Goal: Information Seeking & Learning: Find specific fact

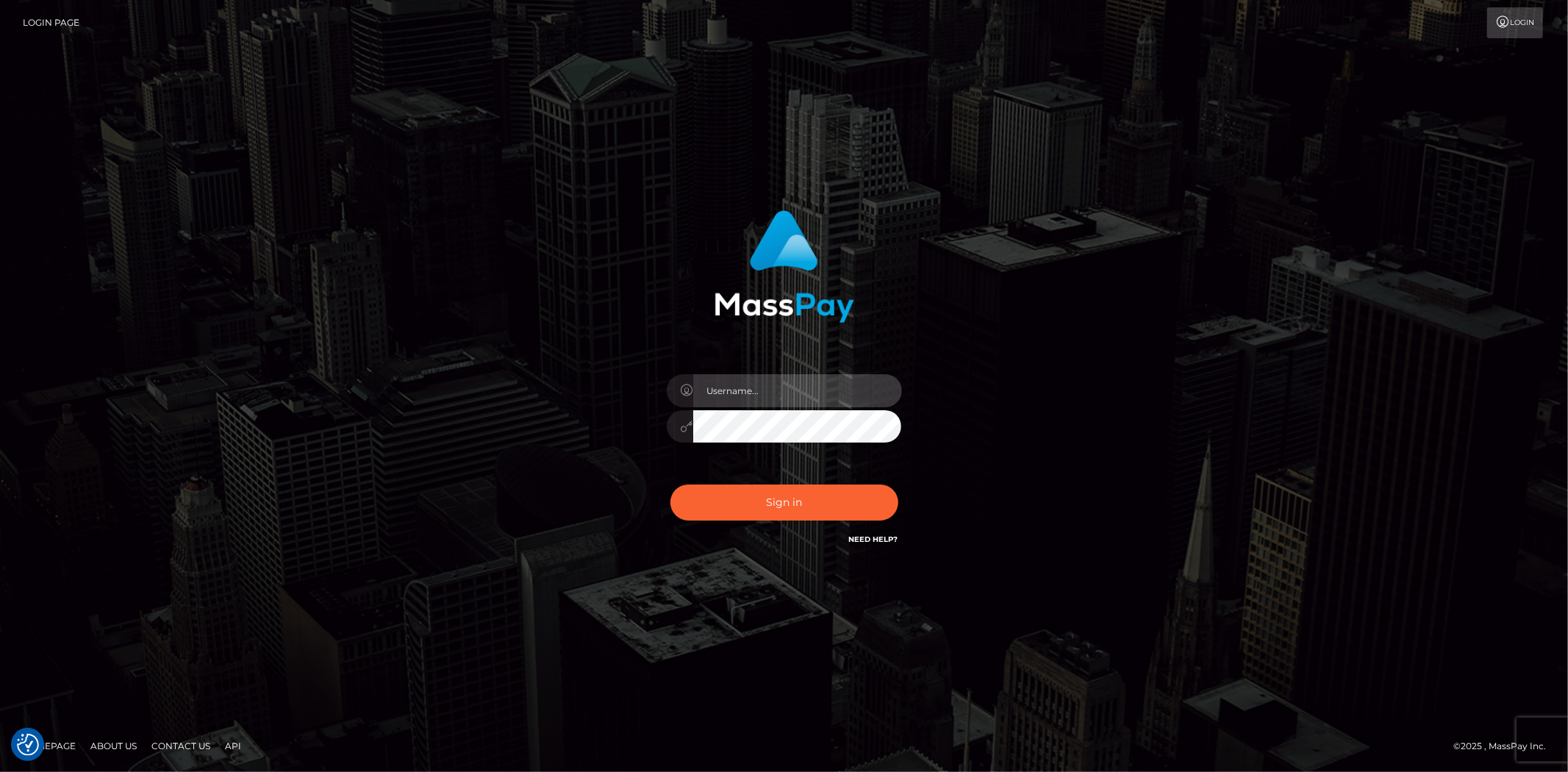
type input "alexstef"
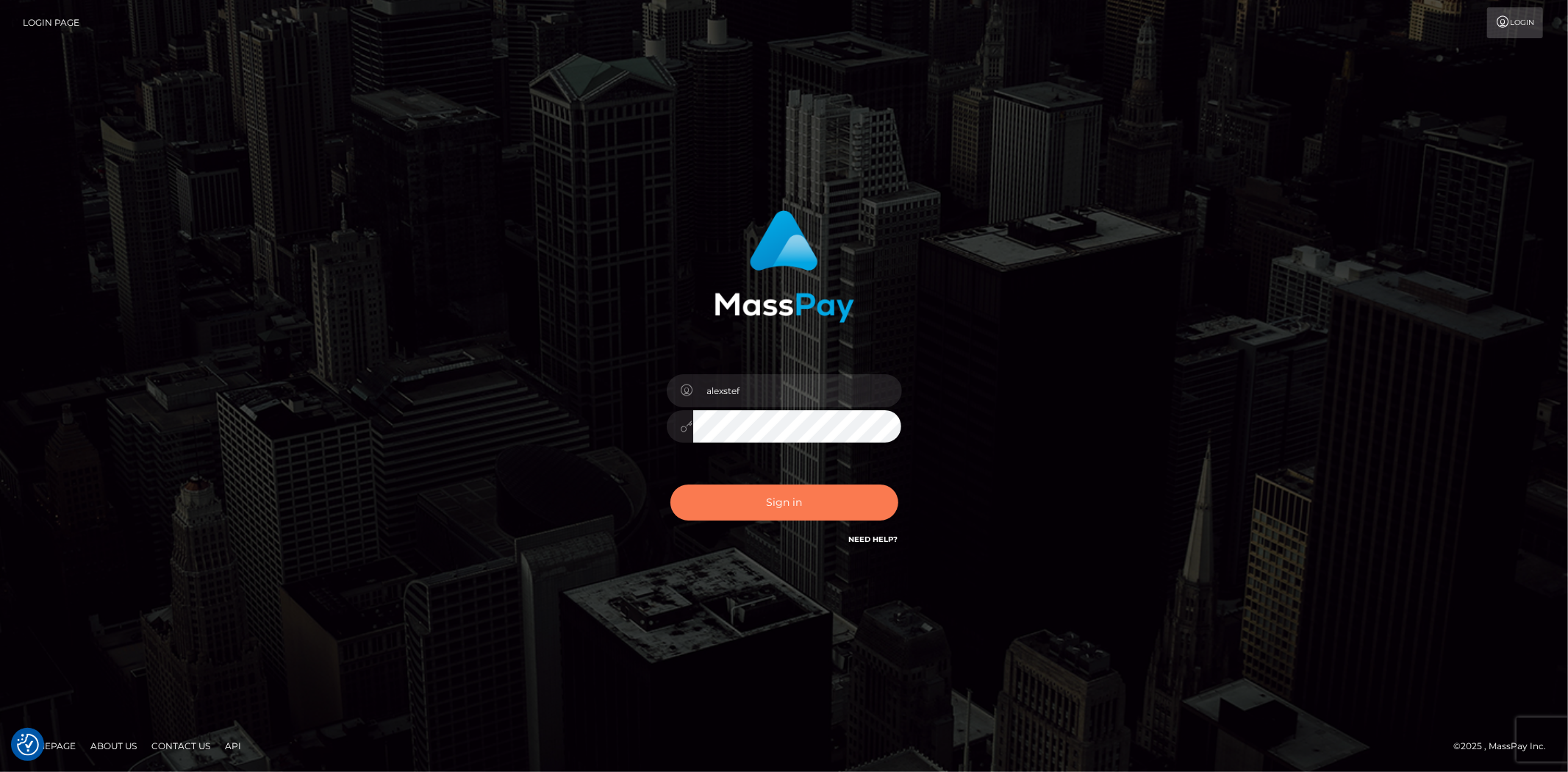
click at [794, 502] on button "Sign in" at bounding box center [784, 503] width 228 height 36
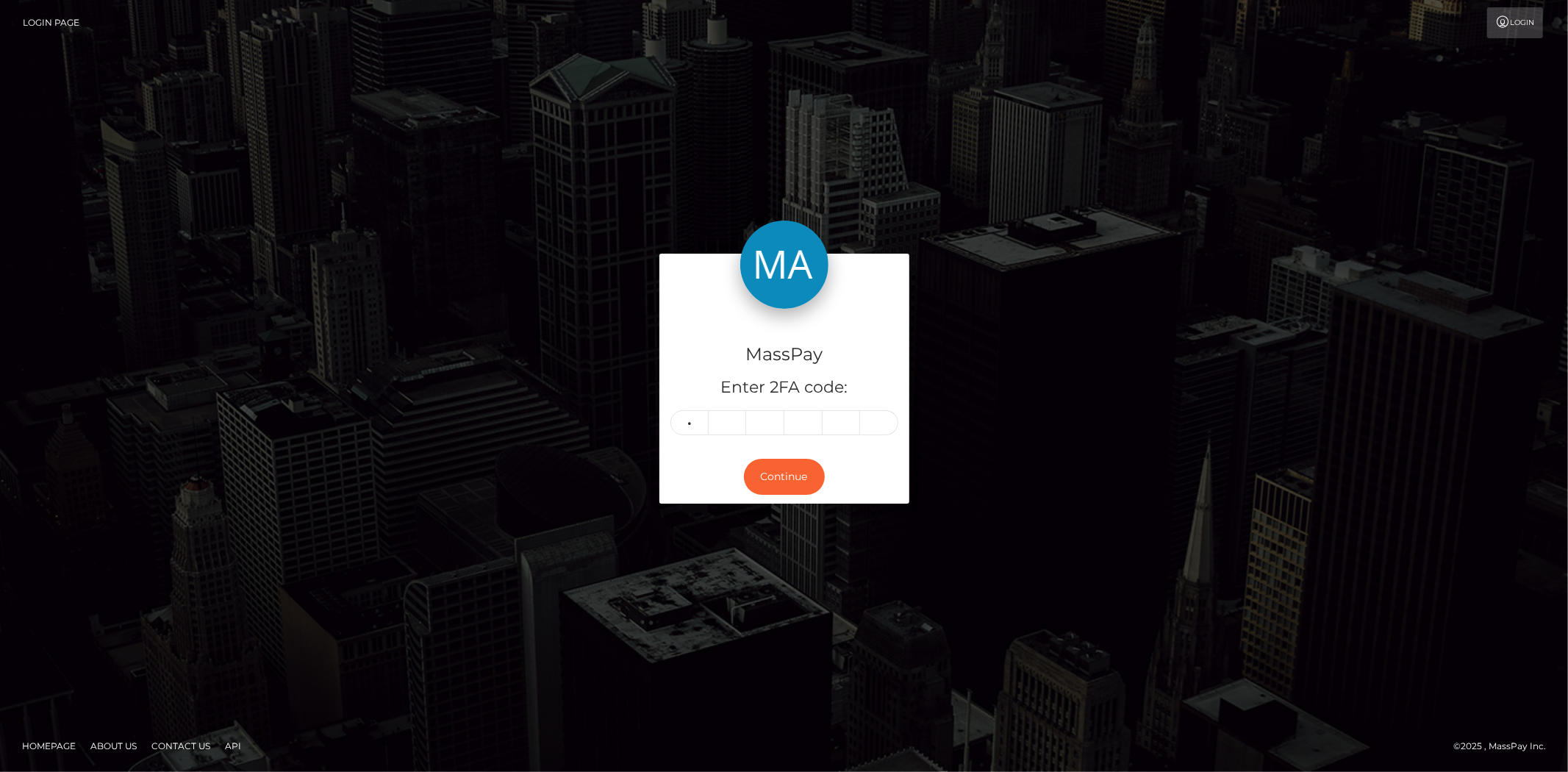
type input "0"
type input "1"
type input "5"
type input "8"
type input "7"
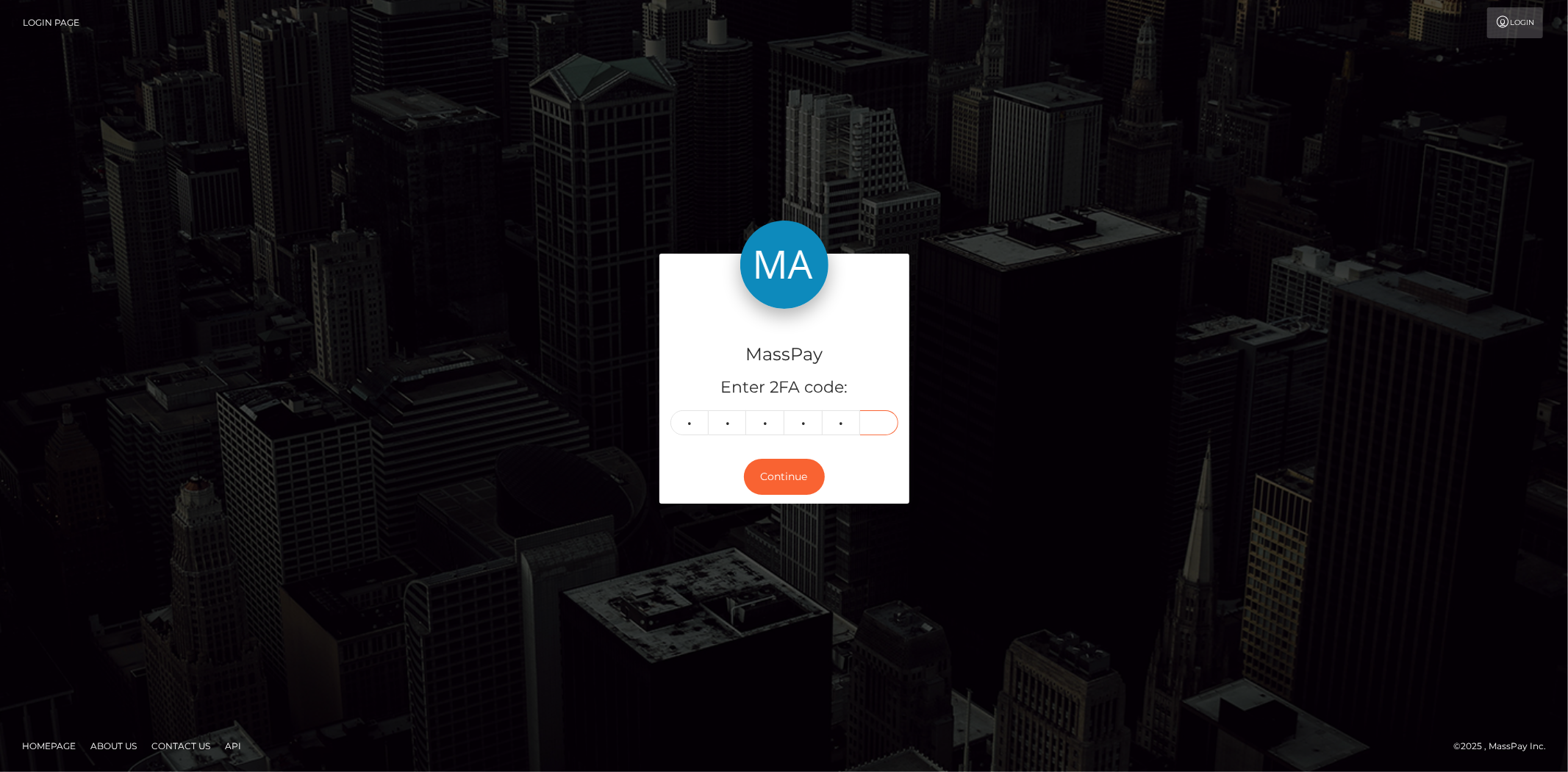
type input "1"
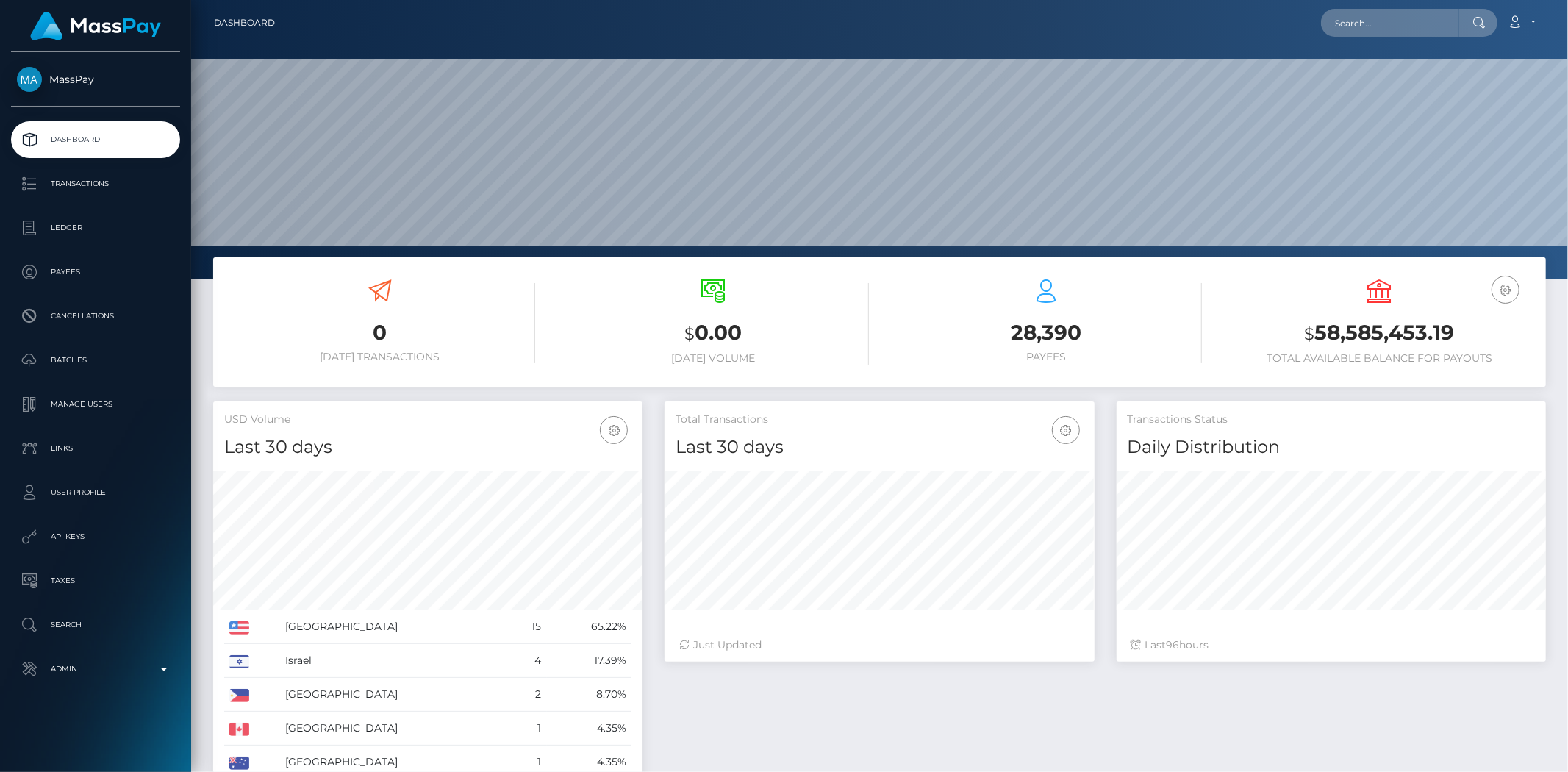
scroll to position [261, 430]
click at [1323, 29] on div "Loading... Loading... Account Edit Profile Logout" at bounding box center [915, 22] width 1258 height 31
click at [1340, 29] on input "text" at bounding box center [1389, 22] width 138 height 28
paste input "poact_nq7tksLxPZfC"
type input "poact_nq7tksLxPZfC"
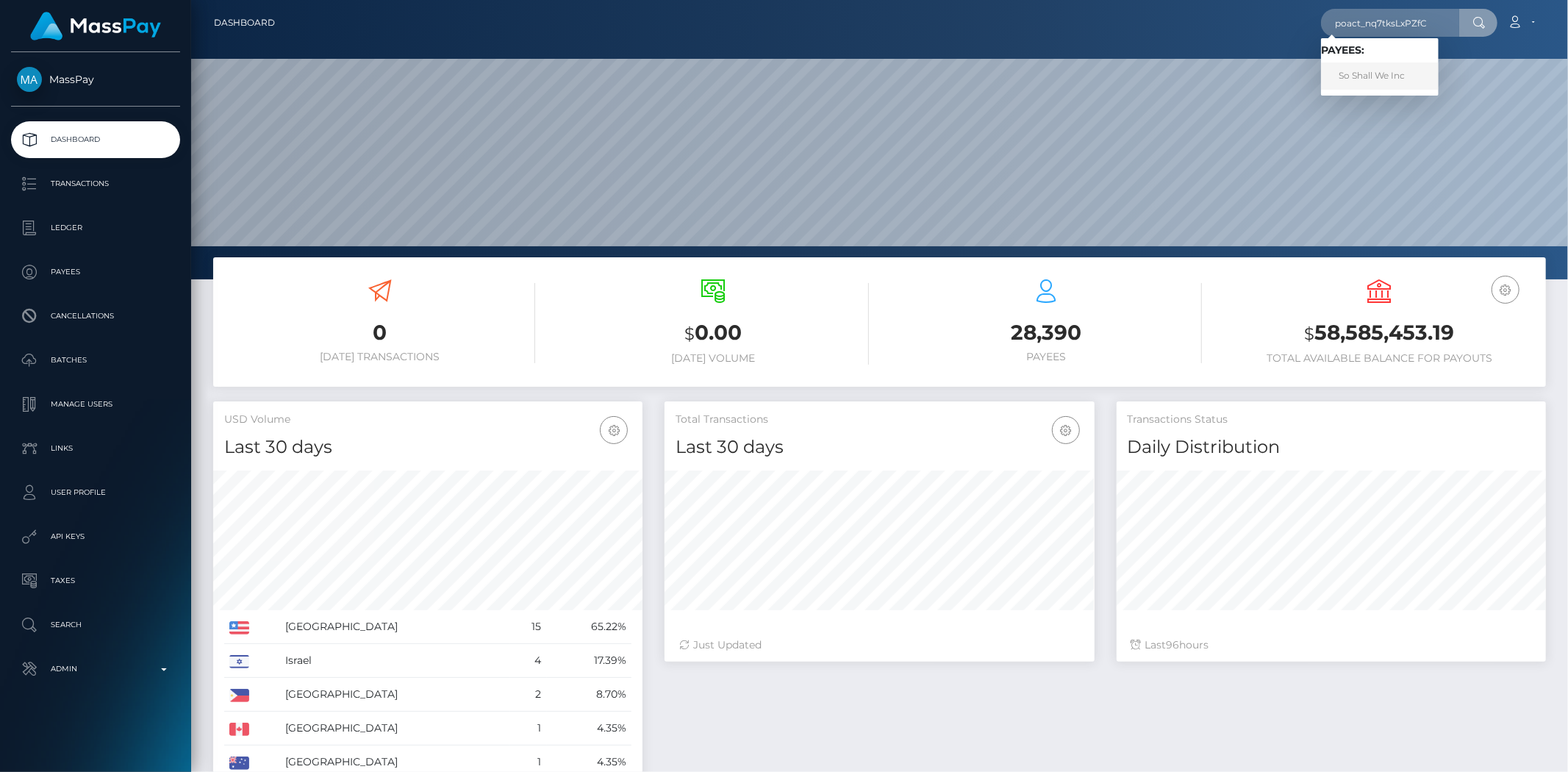
click at [1386, 74] on link "So Shall We Inc" at bounding box center [1379, 76] width 117 height 28
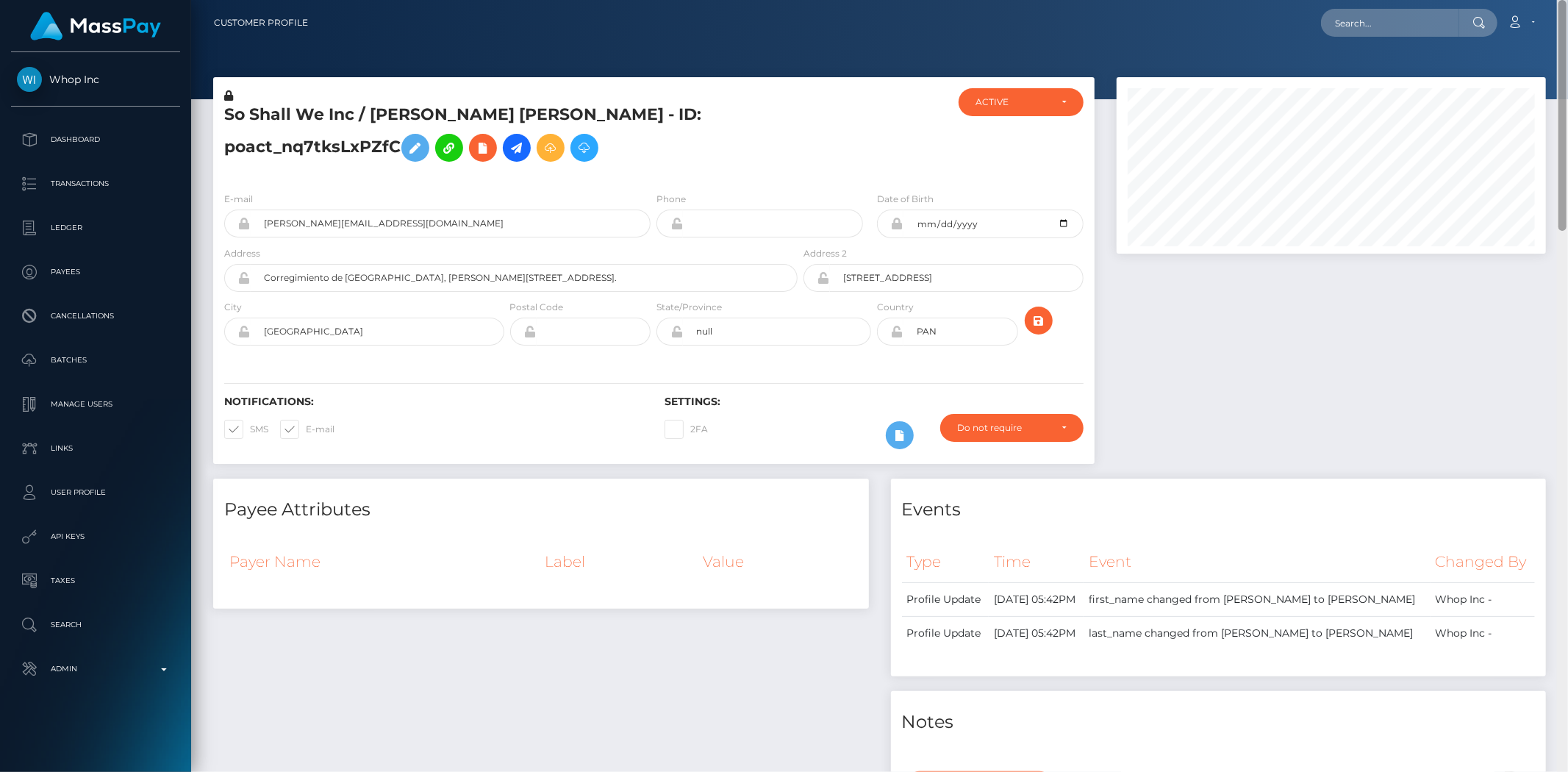
drag, startPoint x: 1561, startPoint y: 68, endPoint x: 1561, endPoint y: -71, distance: 139.0
click at [1561, 0] on html "Whop Inc Dashboard Transactions Ledger Payees Cancellations Links" at bounding box center [784, 386] width 1568 height 772
click at [523, 150] on icon at bounding box center [517, 148] width 18 height 19
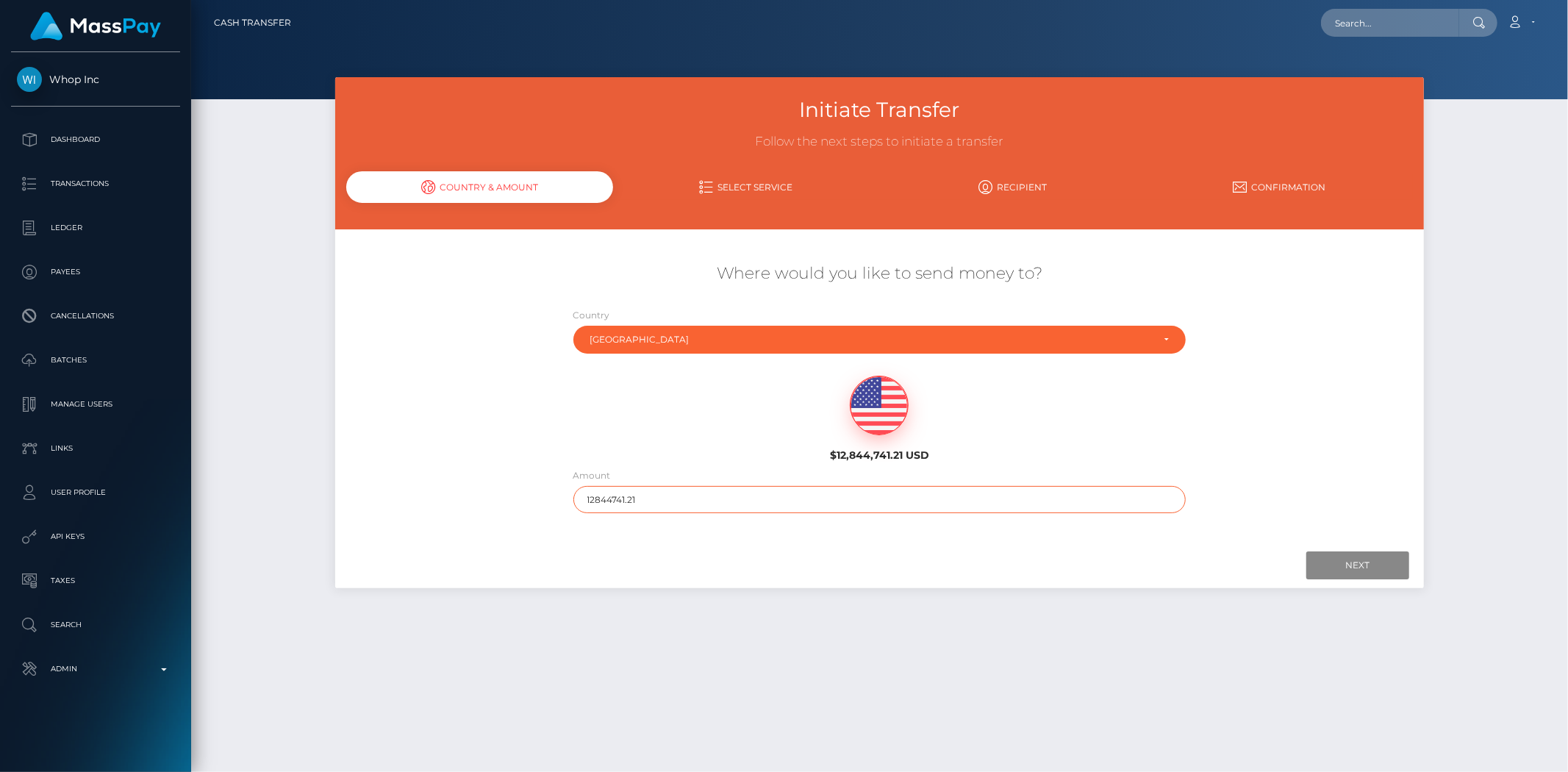
drag, startPoint x: 684, startPoint y: 509, endPoint x: 532, endPoint y: 511, distance: 152.0
click at [532, 511] on div "Where would you like to send money to? Country Abkhazia Afghanistan Albania Alg…" at bounding box center [880, 388] width 1089 height 265
type input "200"
click at [1376, 575] on input "Next" at bounding box center [1358, 565] width 103 height 28
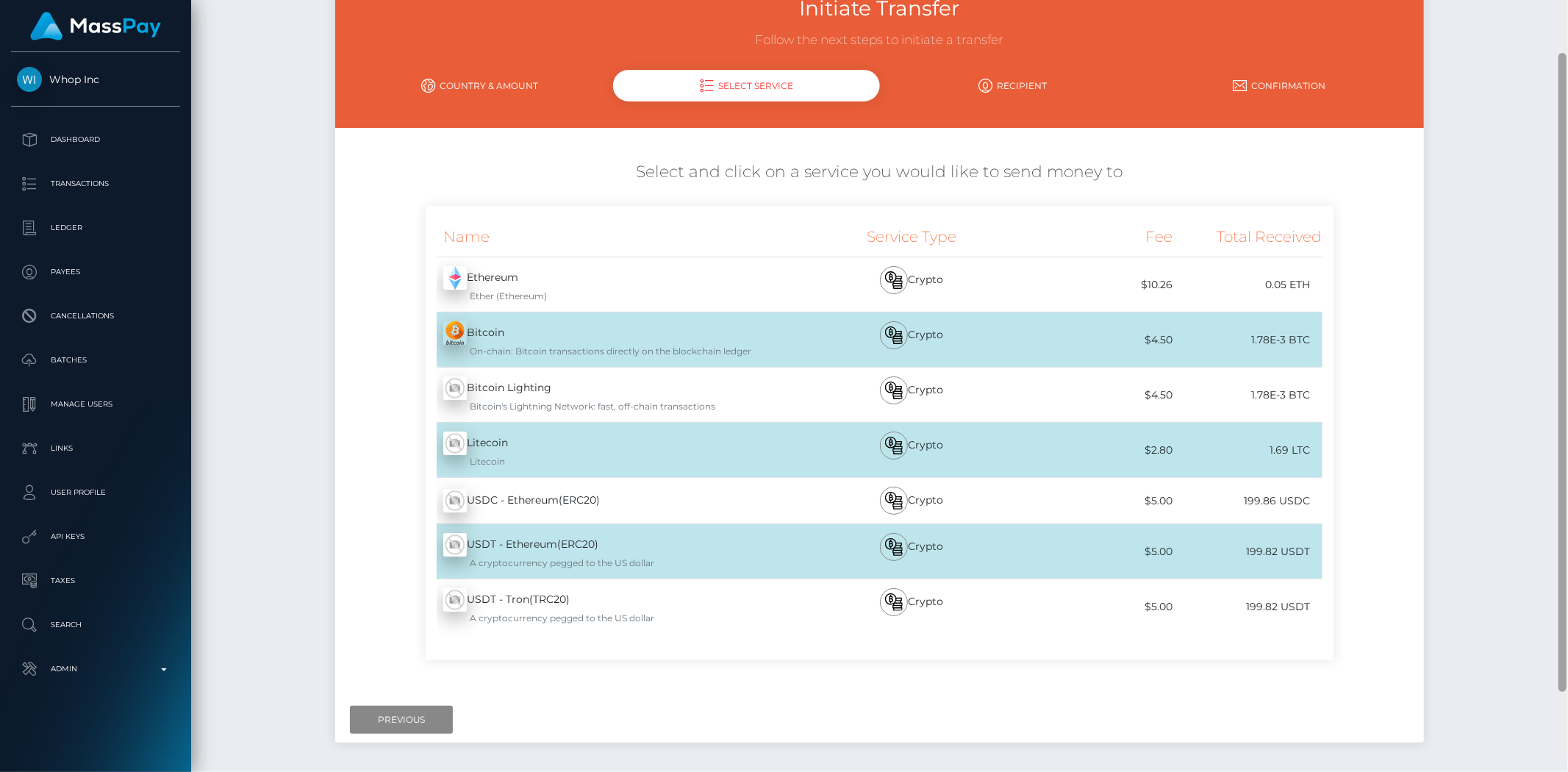
scroll to position [111, 0]
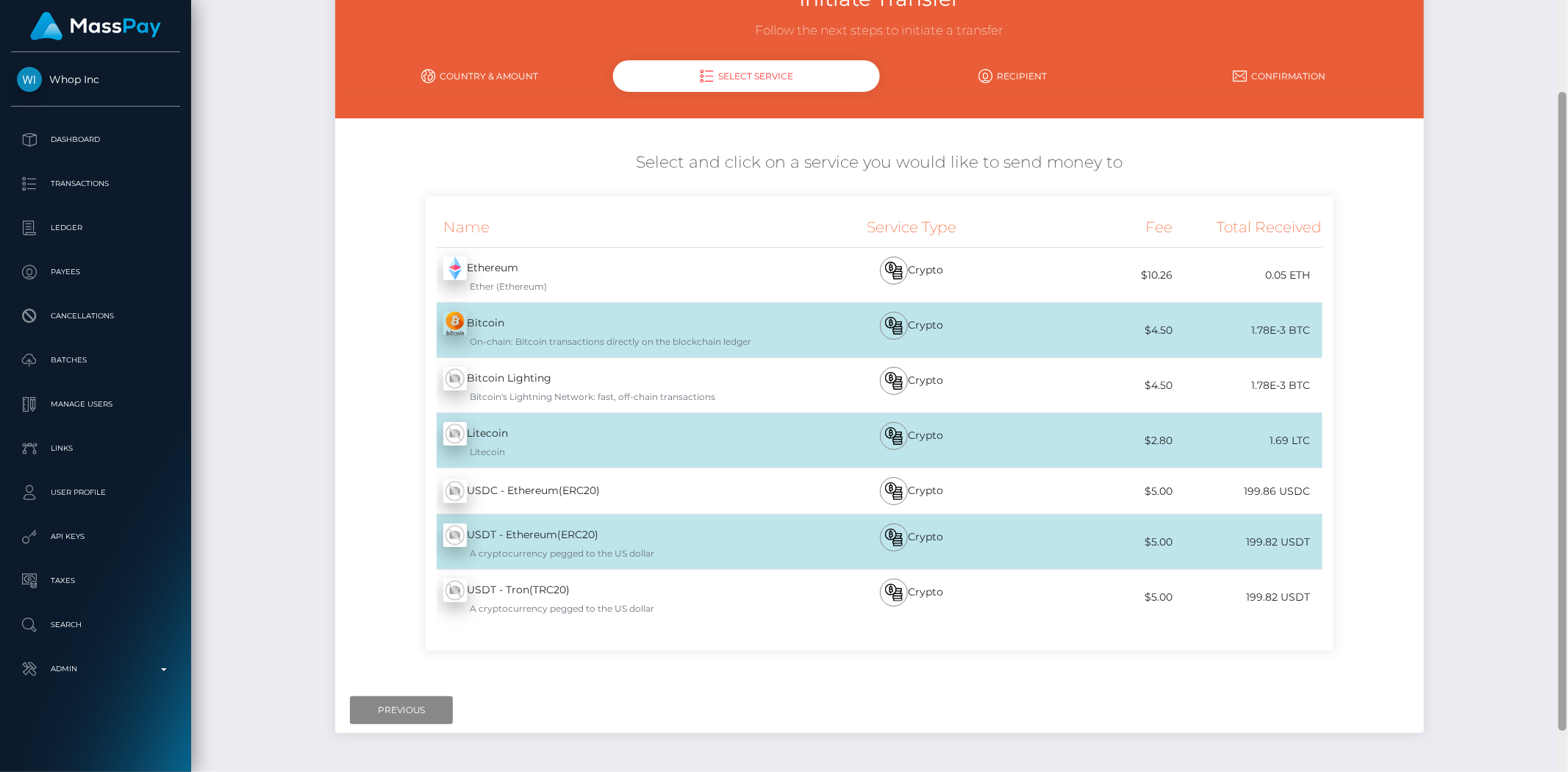
drag, startPoint x: 1563, startPoint y: 171, endPoint x: 1562, endPoint y: 195, distance: 24.0
click at [1562, 195] on div at bounding box center [1562, 411] width 8 height 639
click at [392, 710] on input "Previous" at bounding box center [401, 710] width 103 height 28
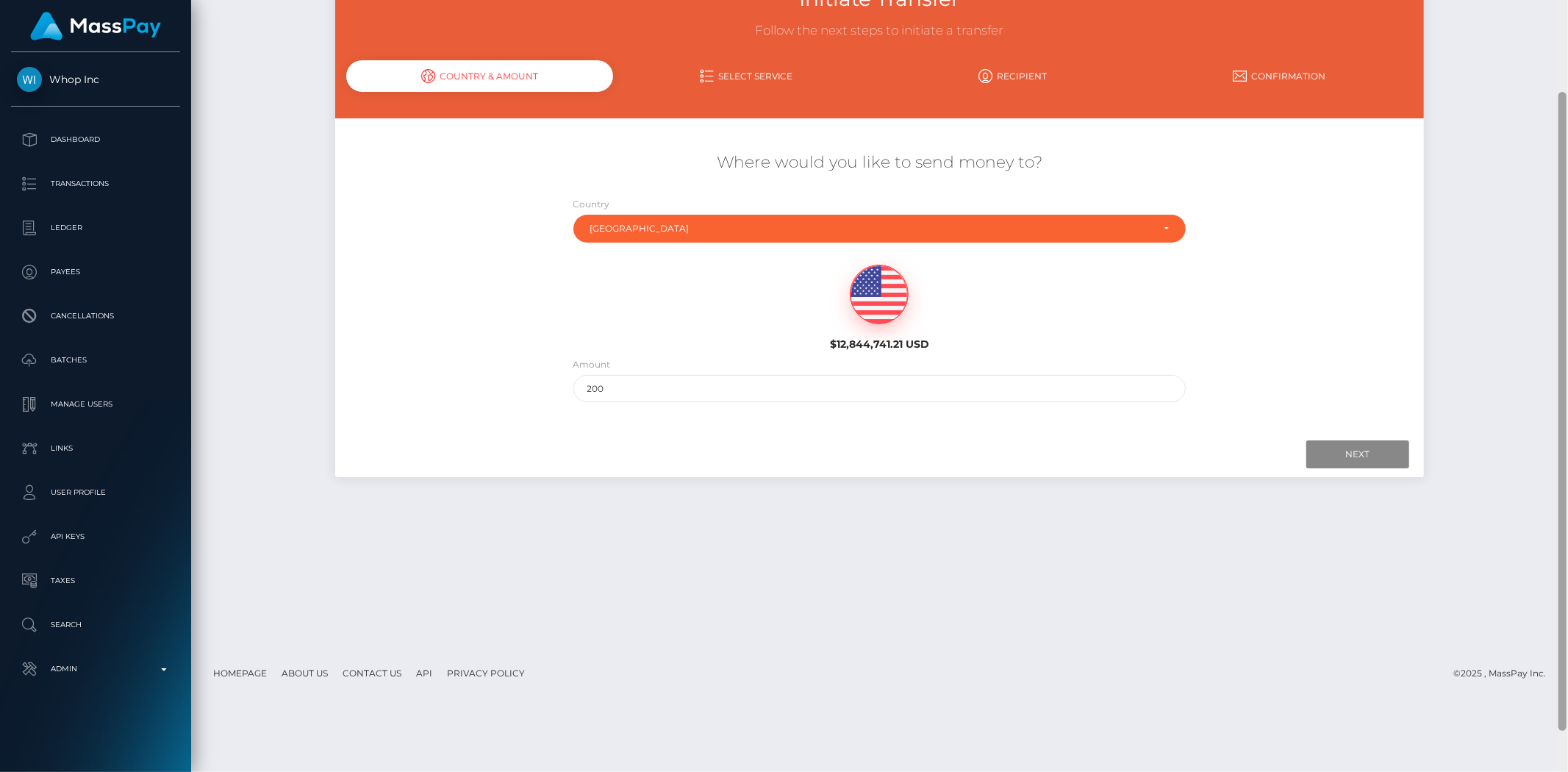
scroll to position [0, 0]
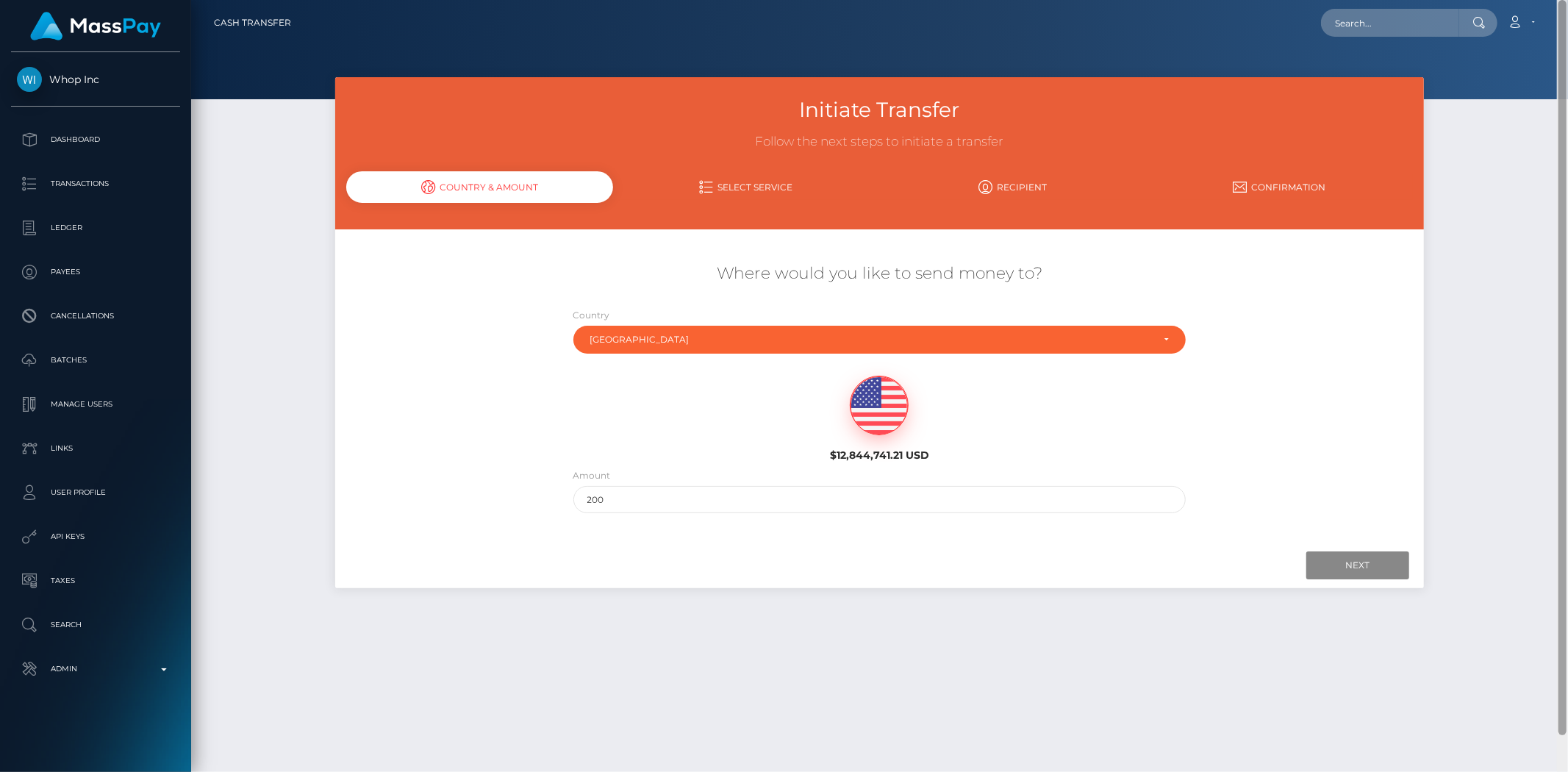
drag, startPoint x: 1562, startPoint y: 511, endPoint x: 1562, endPoint y: 146, distance: 365.0
click at [1567, 153] on div at bounding box center [1562, 386] width 11 height 772
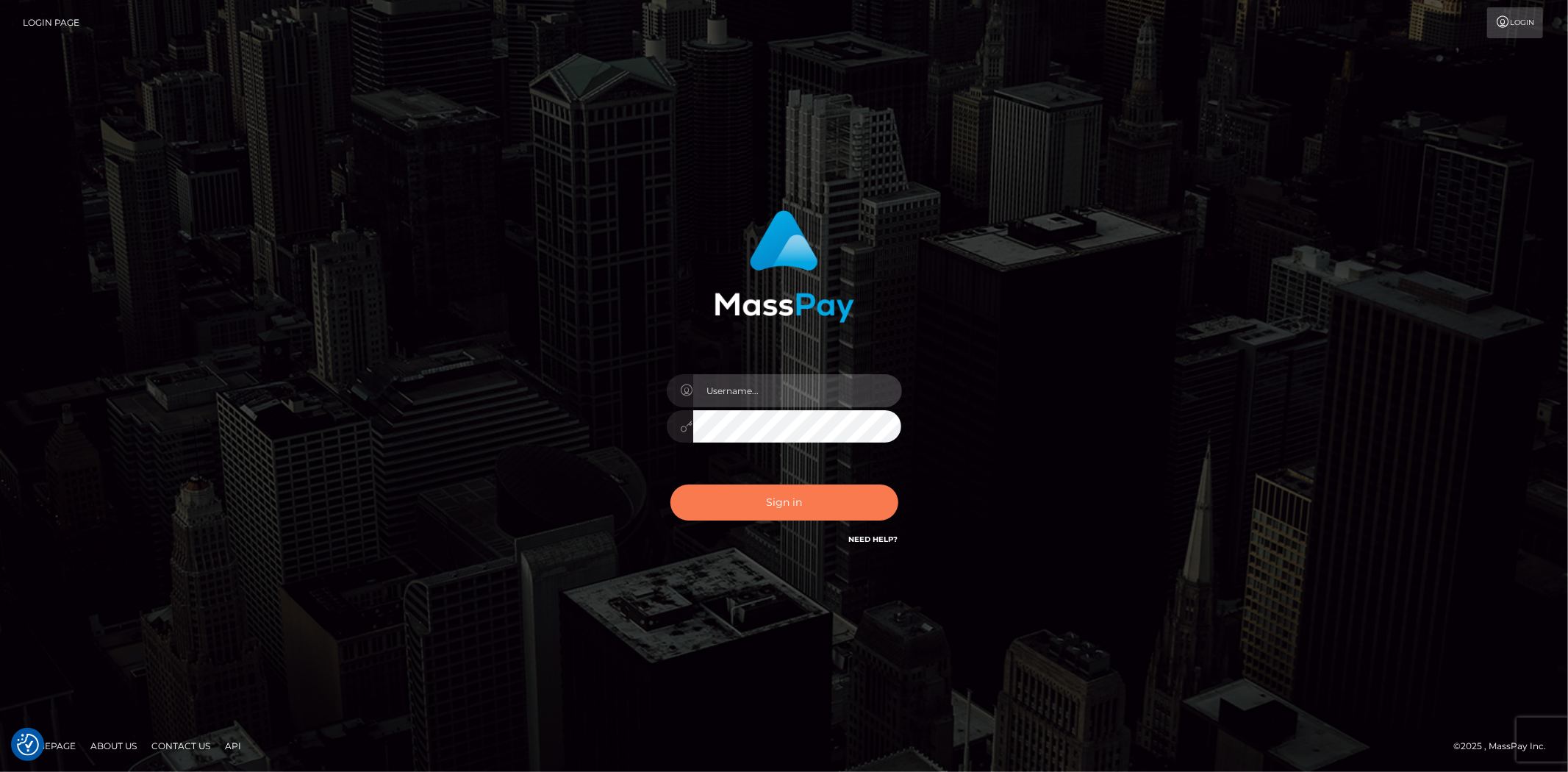
type input "alexstef"
click at [760, 506] on button "Sign in" at bounding box center [784, 503] width 228 height 36
type input "alexstef"
click at [769, 494] on button "Sign in" at bounding box center [784, 503] width 228 height 36
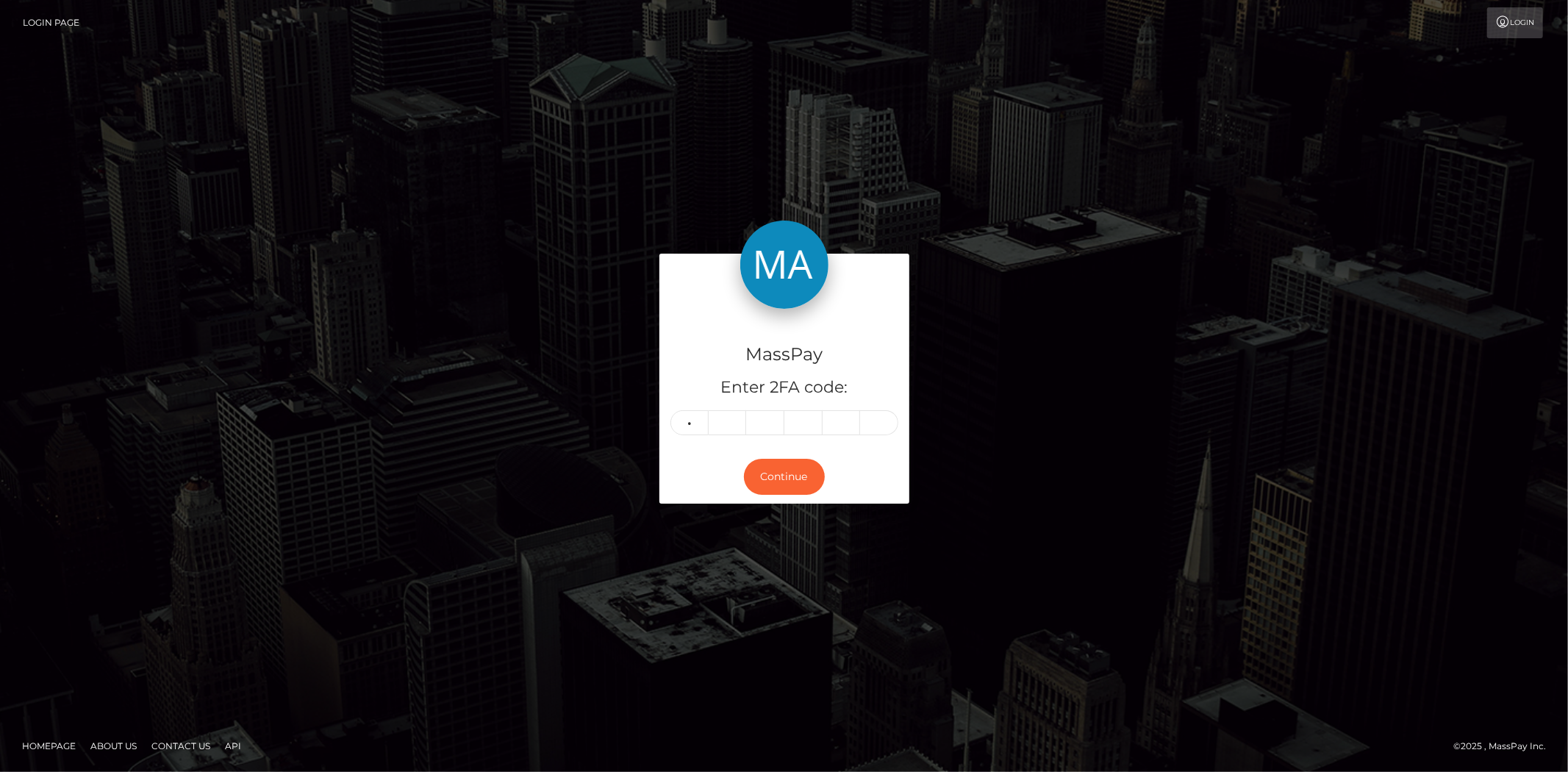
type input "1"
type input "5"
type input "3"
type input "9"
type input "5"
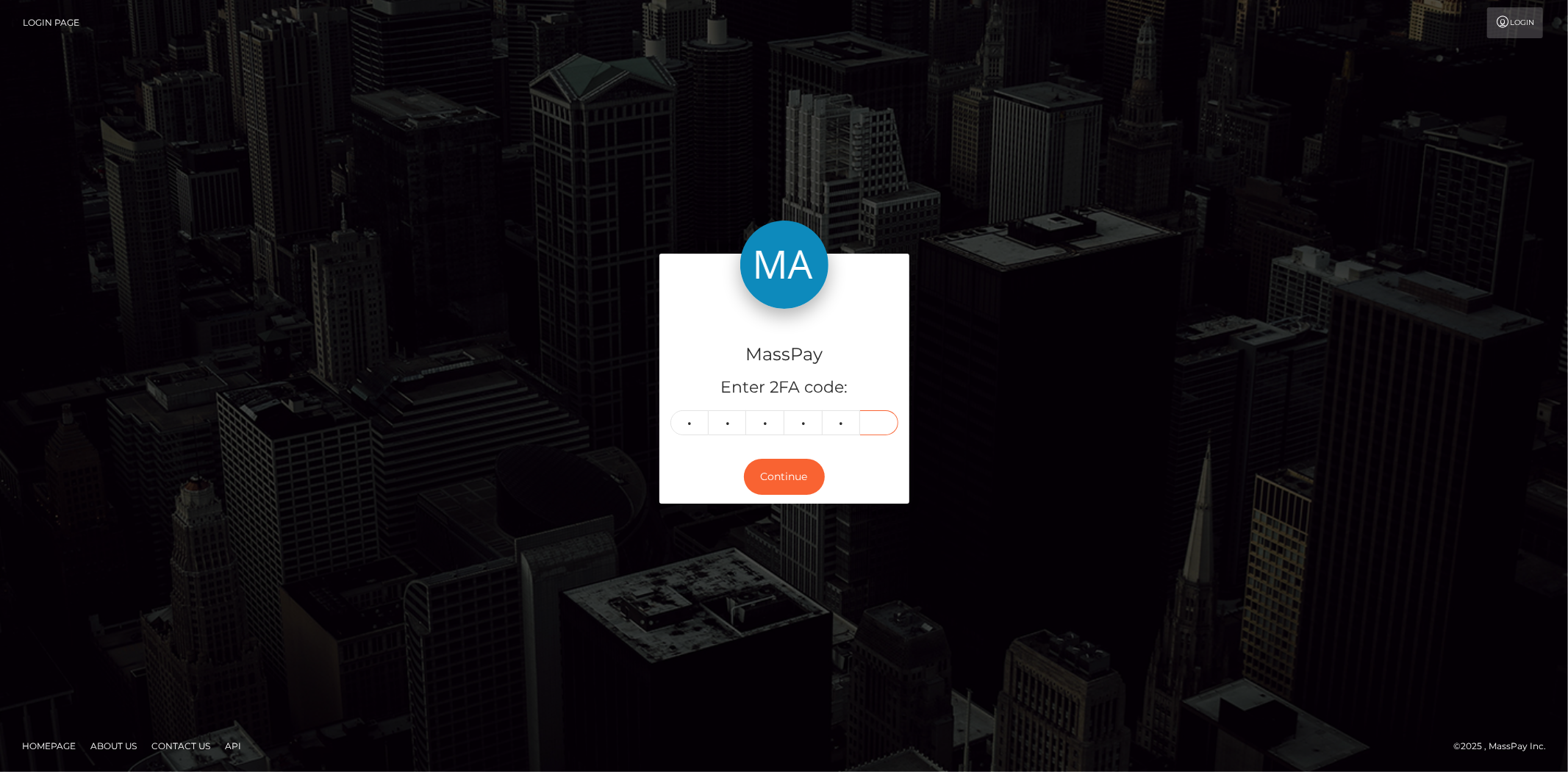
type input "4"
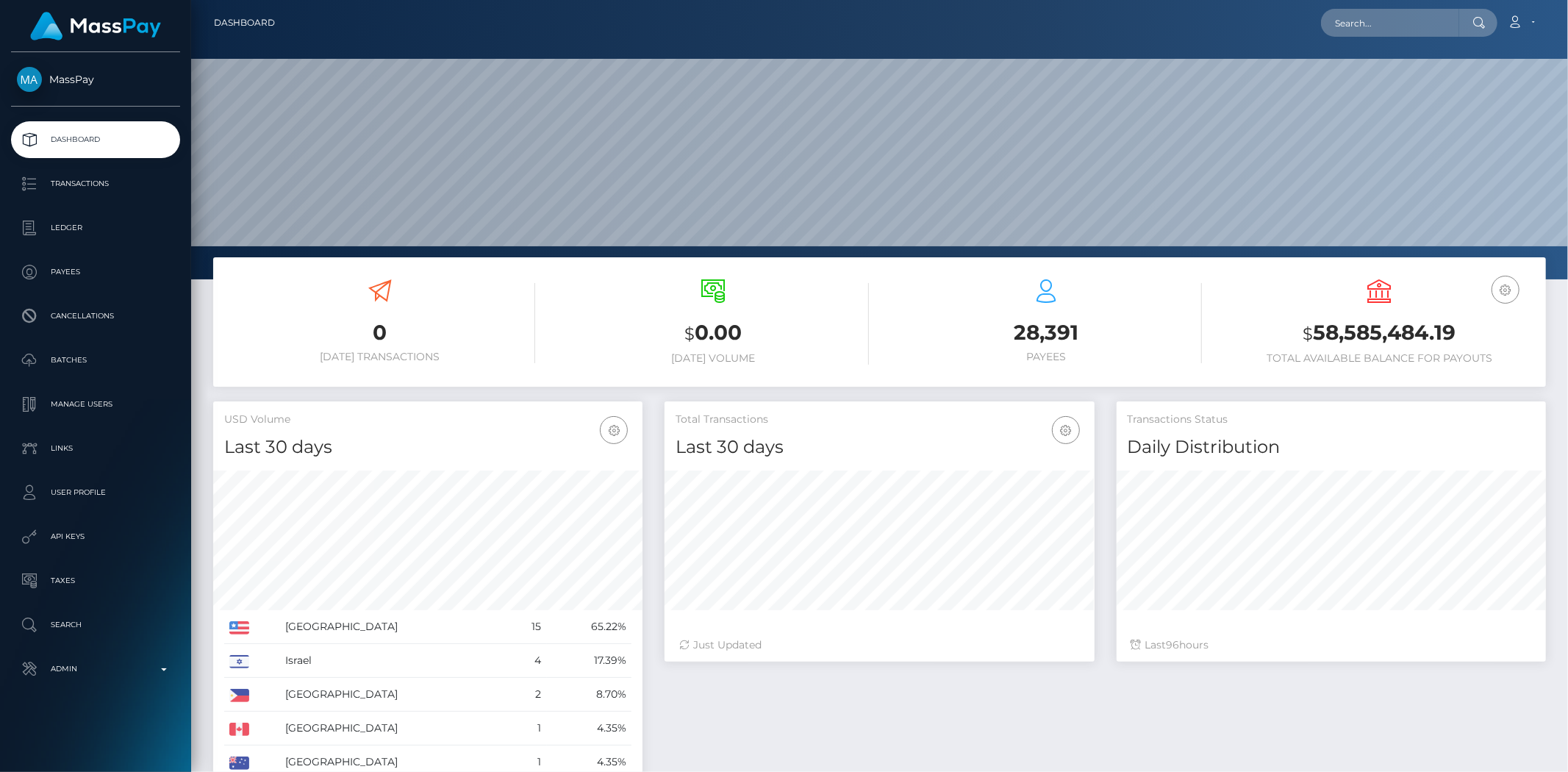
scroll to position [261, 430]
click at [1355, 24] on input "text" at bounding box center [1389, 22] width 138 height 28
paste input "655305d7f1ad40b794b8fcf165acb142"
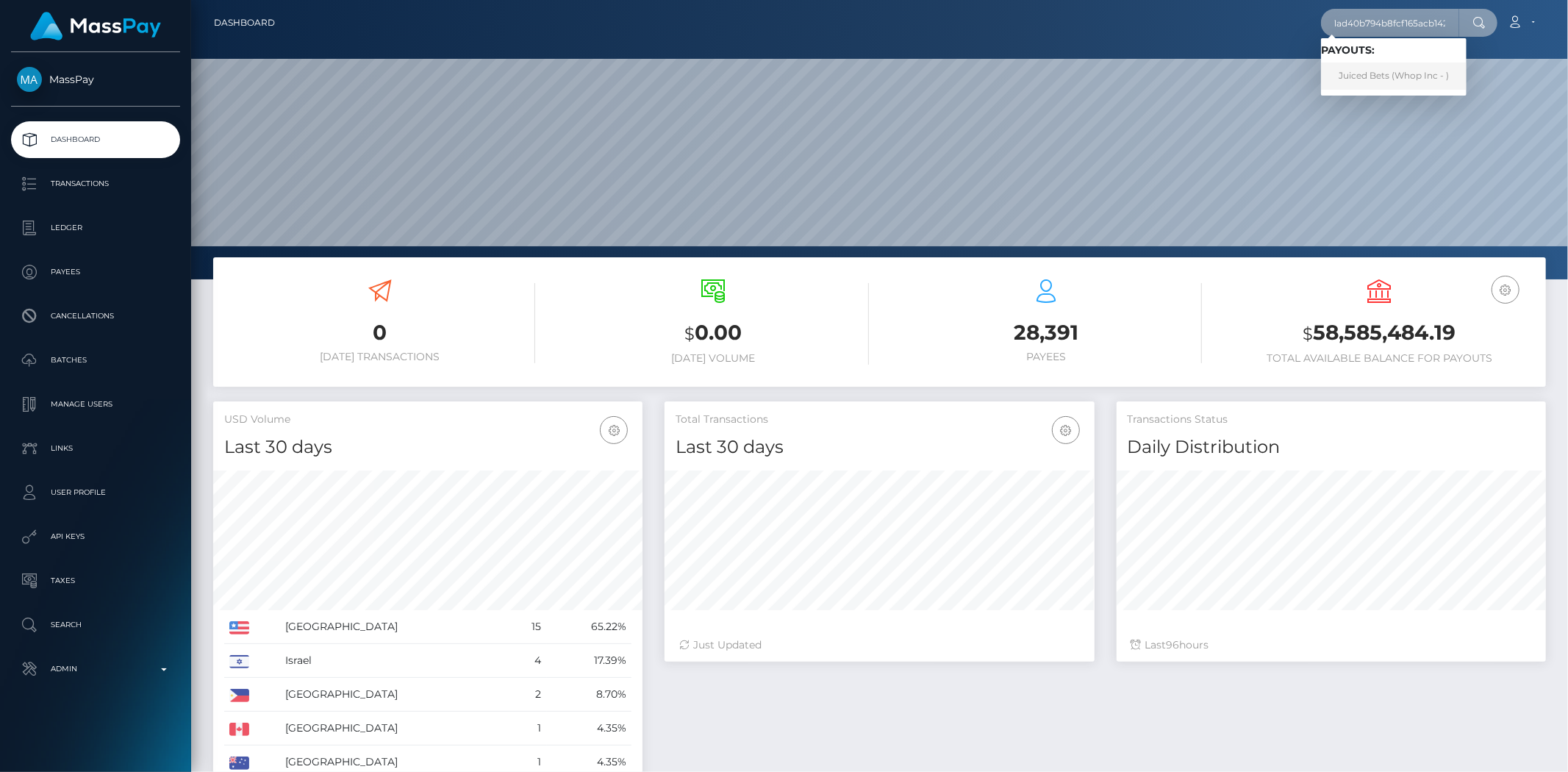
type input "655305d7f1ad40b794b8fcf165acb142"
click at [1368, 76] on link "Juiced Bets (Whop Inc - )" at bounding box center [1394, 76] width 146 height 28
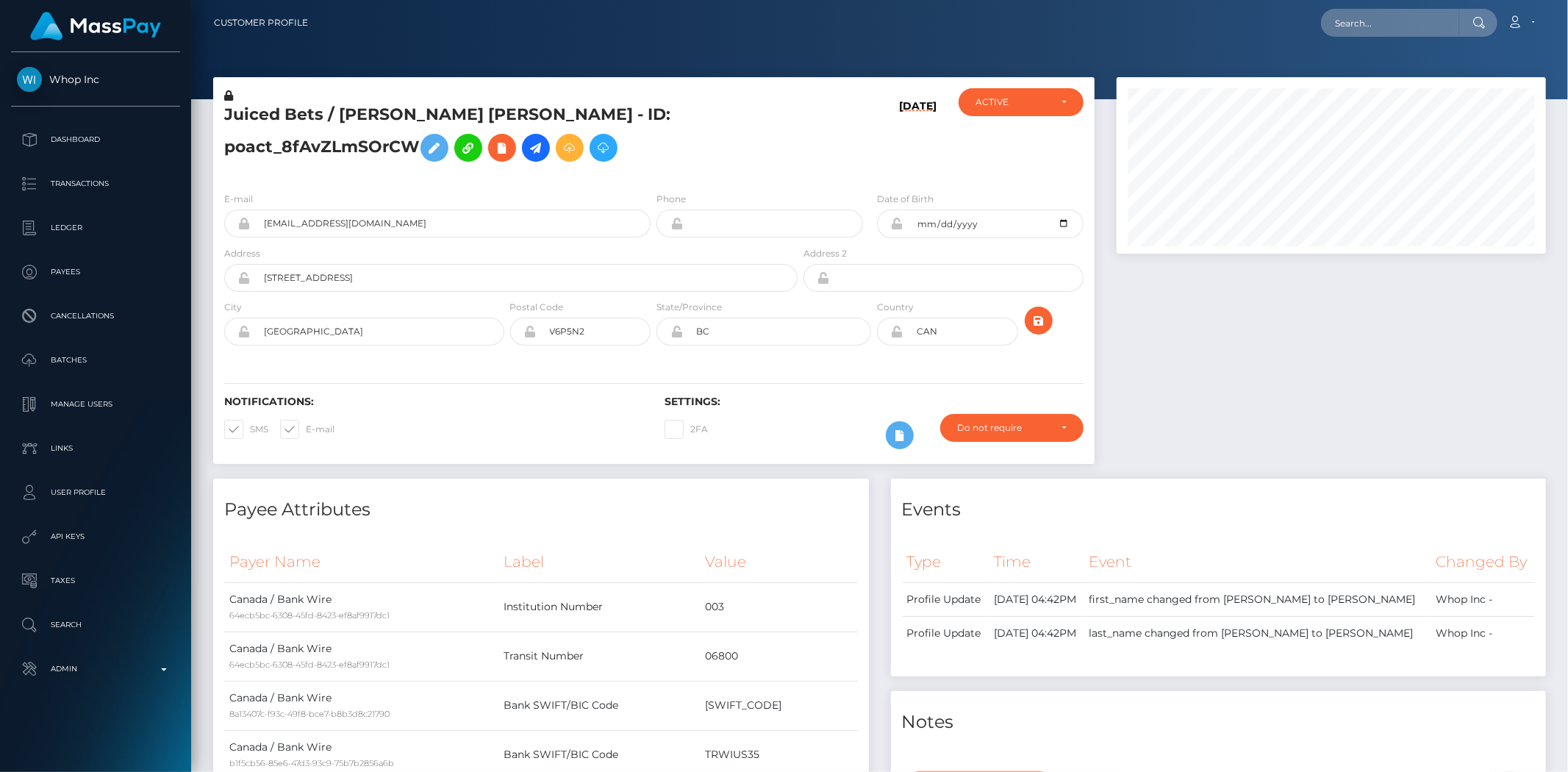
scroll to position [772, 0]
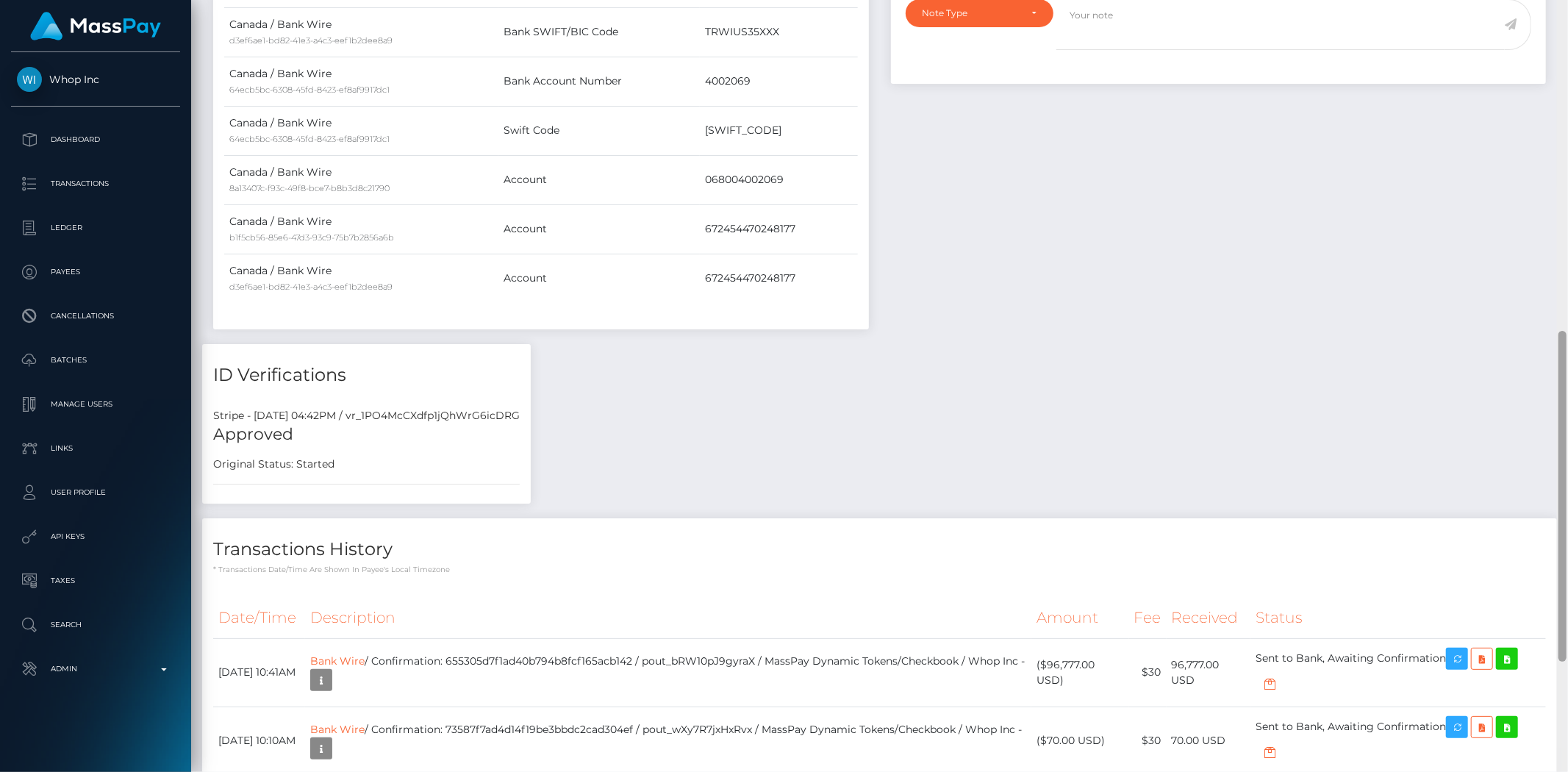
drag, startPoint x: 1556, startPoint y: 153, endPoint x: 1563, endPoint y: 340, distance: 187.1
click at [1563, 340] on div at bounding box center [1562, 386] width 11 height 772
click at [1491, 342] on div "Events Type Time Event Changed By" at bounding box center [1218, 25] width 678 height 638
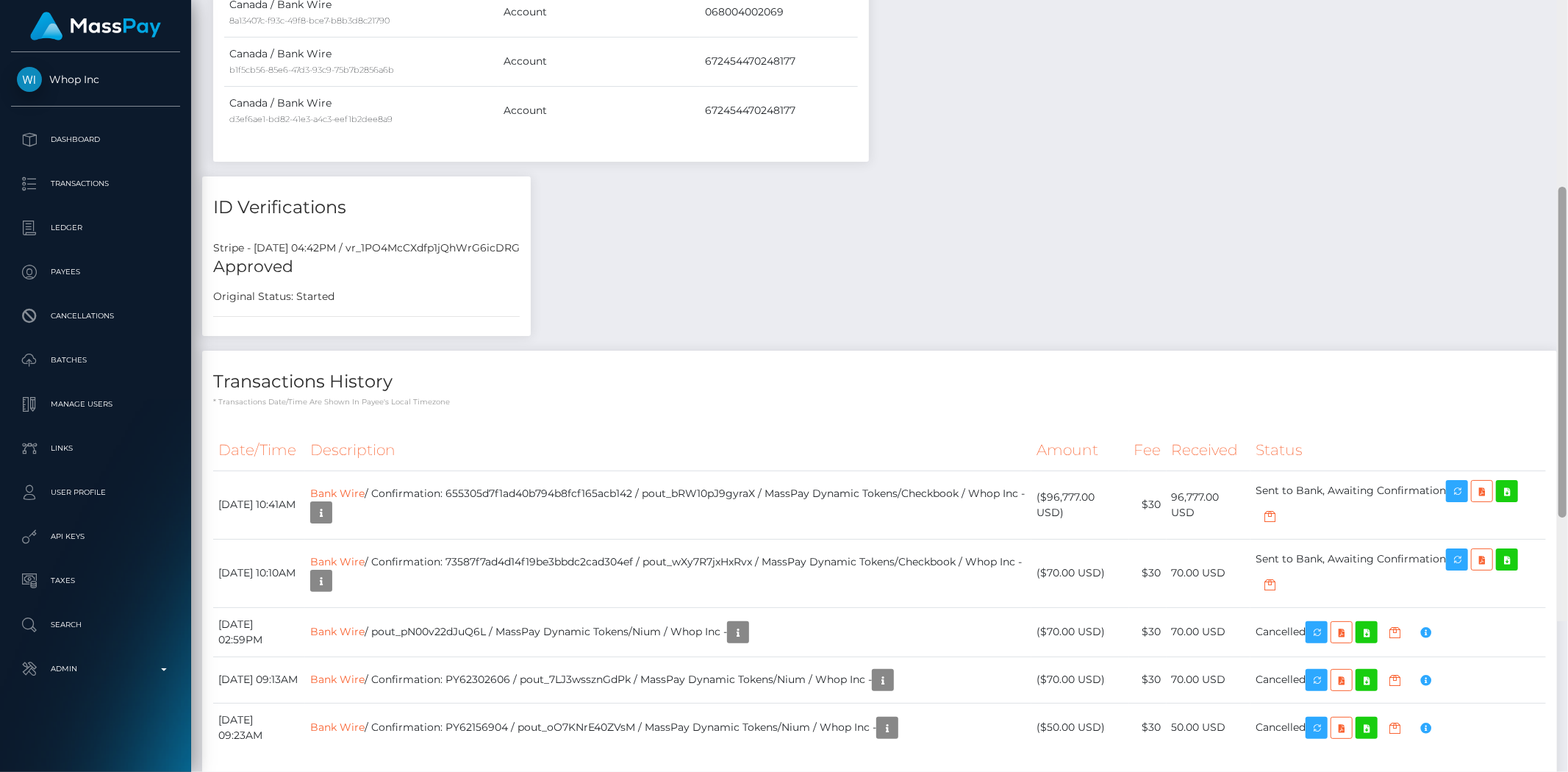
scroll to position [950, 0]
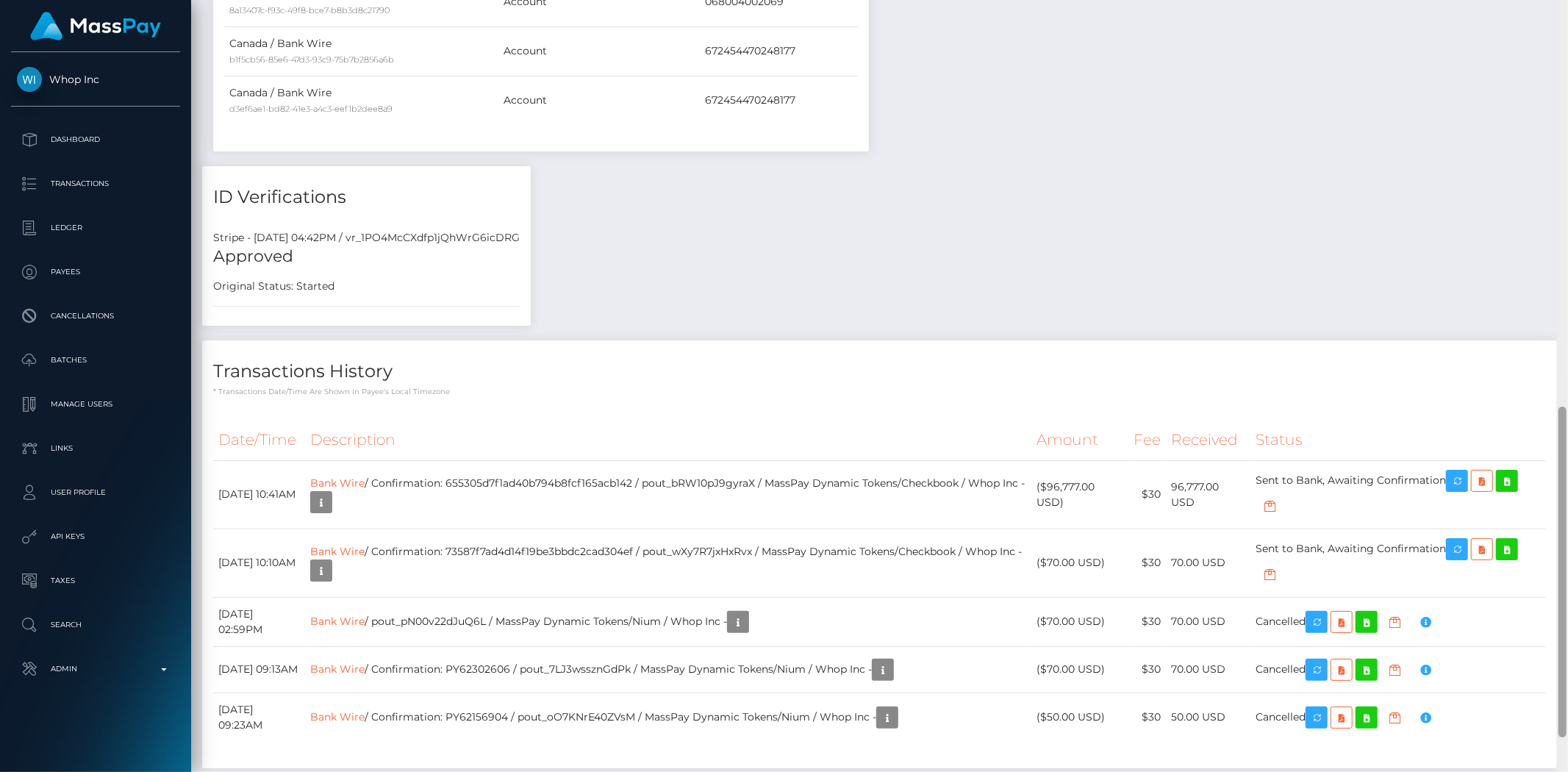
drag, startPoint x: 1564, startPoint y: 542, endPoint x: 1567, endPoint y: 611, distance: 69.1
click at [1567, 611] on div at bounding box center [1562, 386] width 11 height 772
drag, startPoint x: 694, startPoint y: 485, endPoint x: 807, endPoint y: 485, distance: 113.0
click at [807, 485] on td "Bank Wire / Confirmation: 655305d7f1ad40b794b8fcf165acb142 / pout_bRW10pJ9gyraX…" at bounding box center [668, 494] width 727 height 68
copy td "pout_bRW10pJ9gyraX"
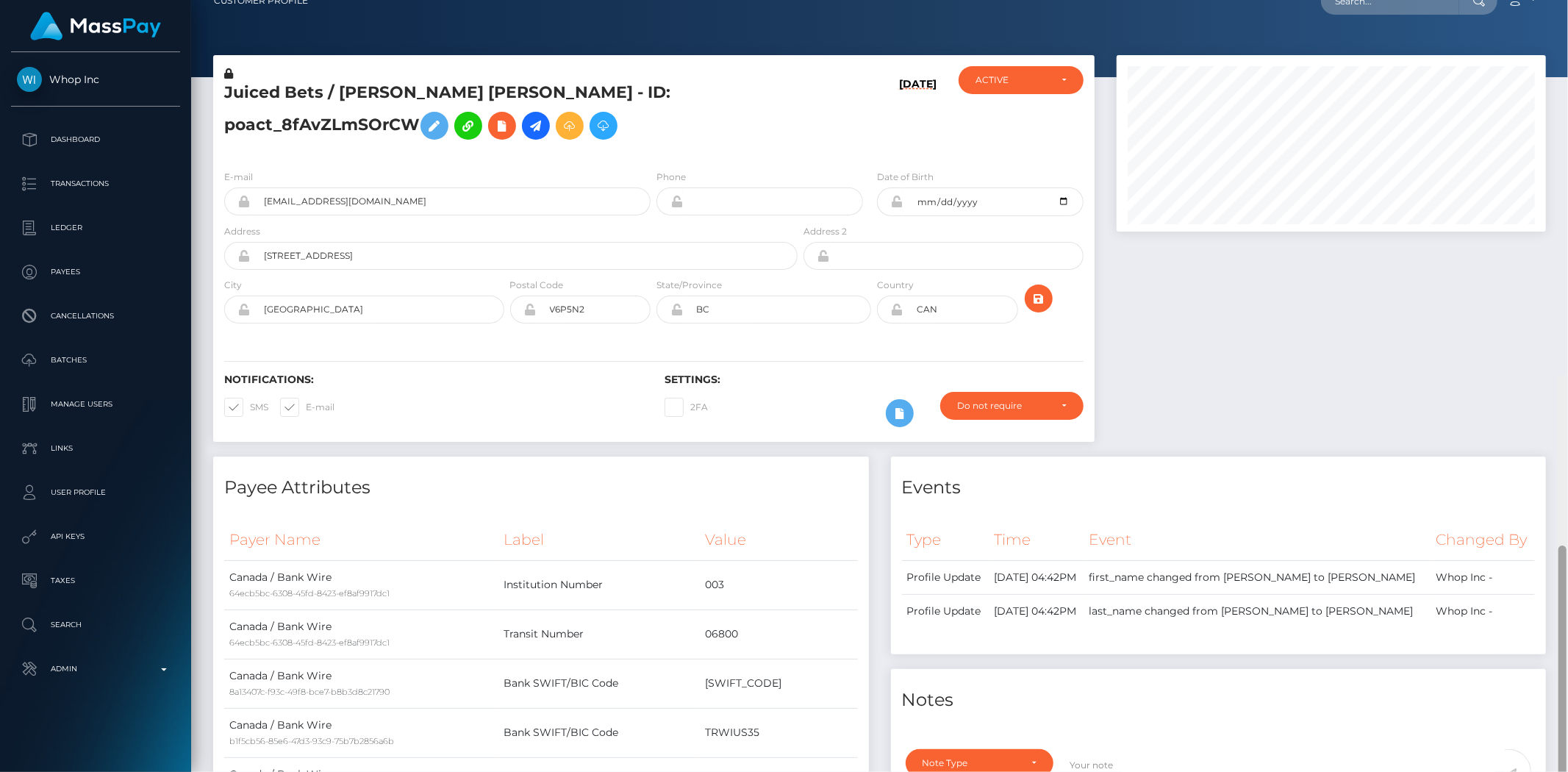
scroll to position [0, 0]
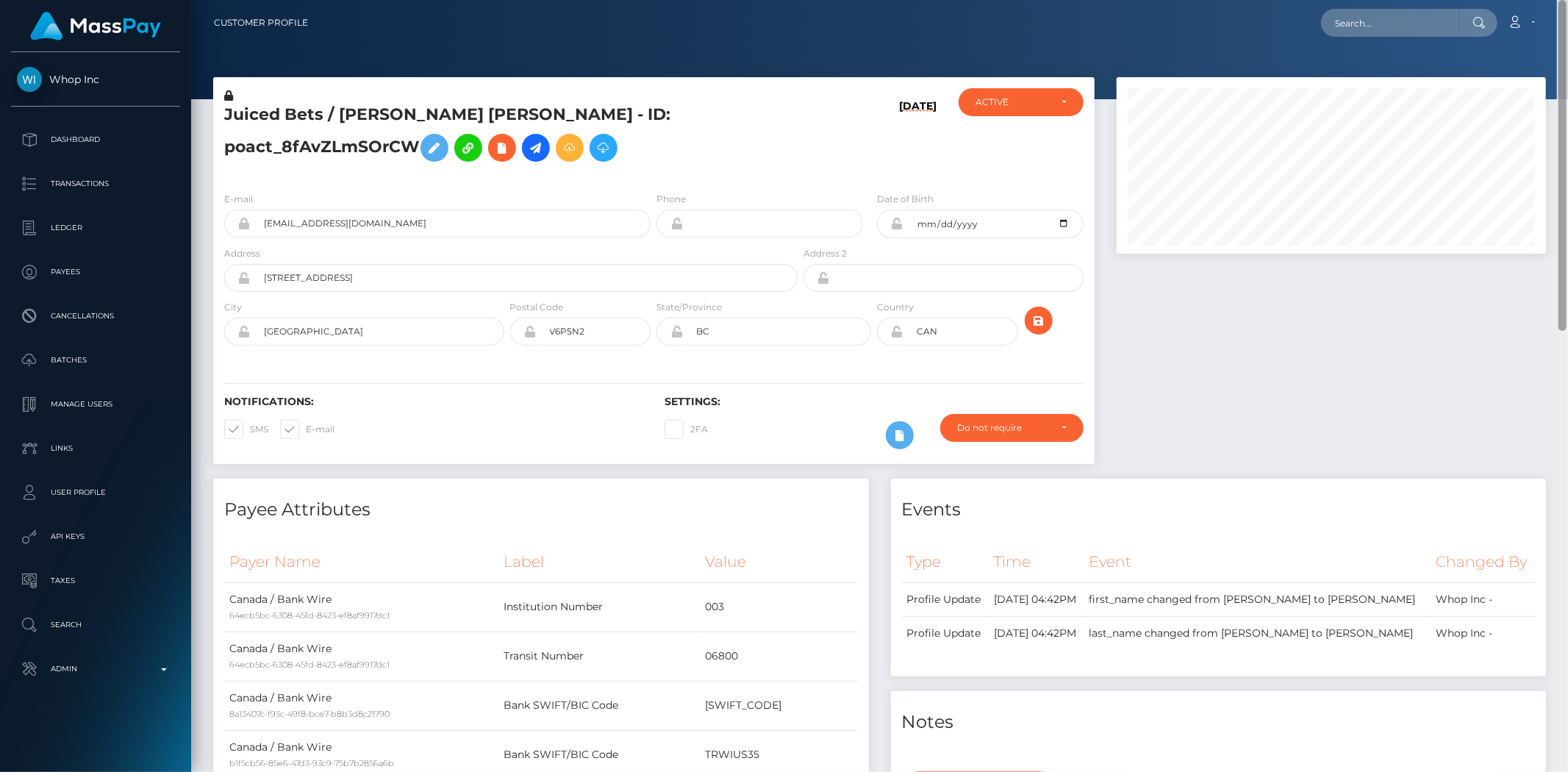
drag, startPoint x: 1561, startPoint y: 444, endPoint x: 984, endPoint y: 123, distance: 660.3
click at [1564, 8] on div "Customer Profile Loading... Loading..." at bounding box center [880, 386] width 1377 height 772
drag, startPoint x: 320, startPoint y: 113, endPoint x: 226, endPoint y: 120, distance: 94.3
click at [226, 120] on h5 "Juiced Bets / WILLIAM MITCHELL VANCE - ID: poact_8fAvZLmSOrCW" at bounding box center [507, 137] width 566 height 66
copy h5 "Juiced Bets"
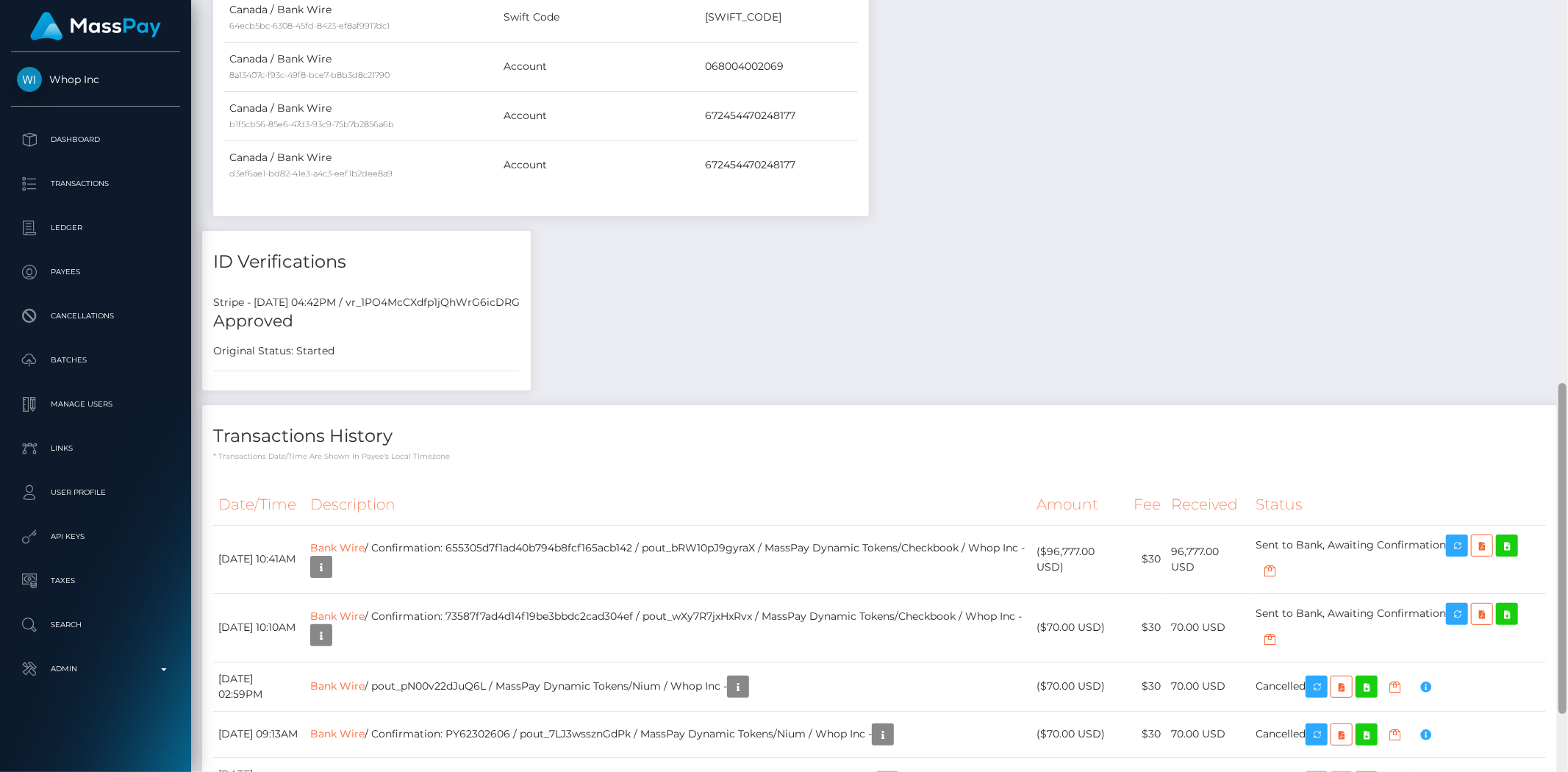
scroll to position [888, 0]
drag, startPoint x: 1563, startPoint y: 348, endPoint x: 1561, endPoint y: 684, distance: 336.0
click at [1561, 684] on div at bounding box center [1562, 545] width 8 height 331
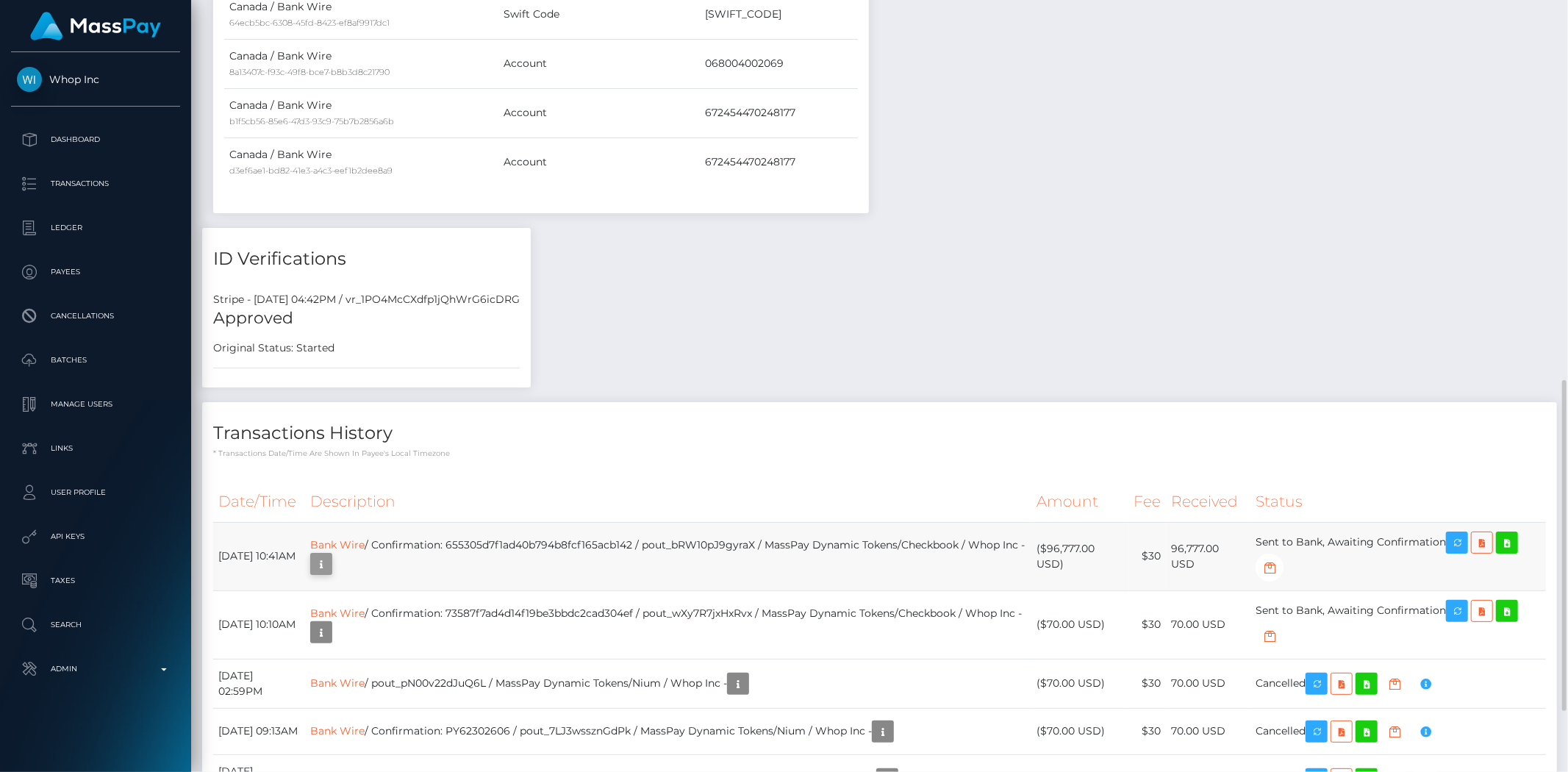
scroll to position [176, 430]
click at [330, 567] on icon "button" at bounding box center [321, 564] width 18 height 19
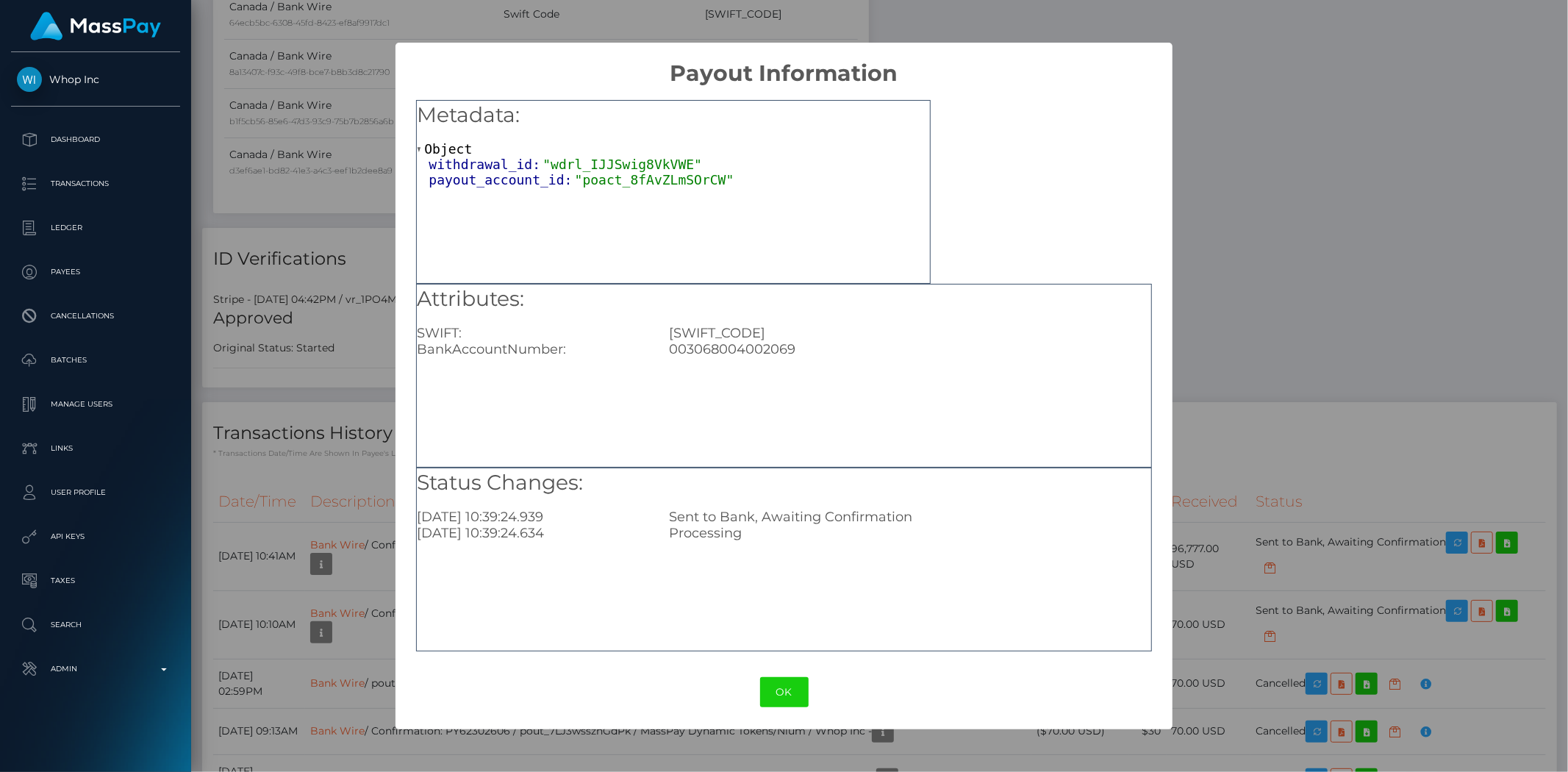
click at [723, 341] on div "003068004002069" at bounding box center [910, 349] width 503 height 16
click at [733, 349] on div "003068004002069" at bounding box center [910, 349] width 503 height 16
click at [776, 361] on div "Attributes: SWIFT: ROYCCAT2 BankAccountNumber: 003068004002069" at bounding box center [784, 375] width 735 height 184
click at [773, 350] on div "003068004002069" at bounding box center [910, 349] width 503 height 16
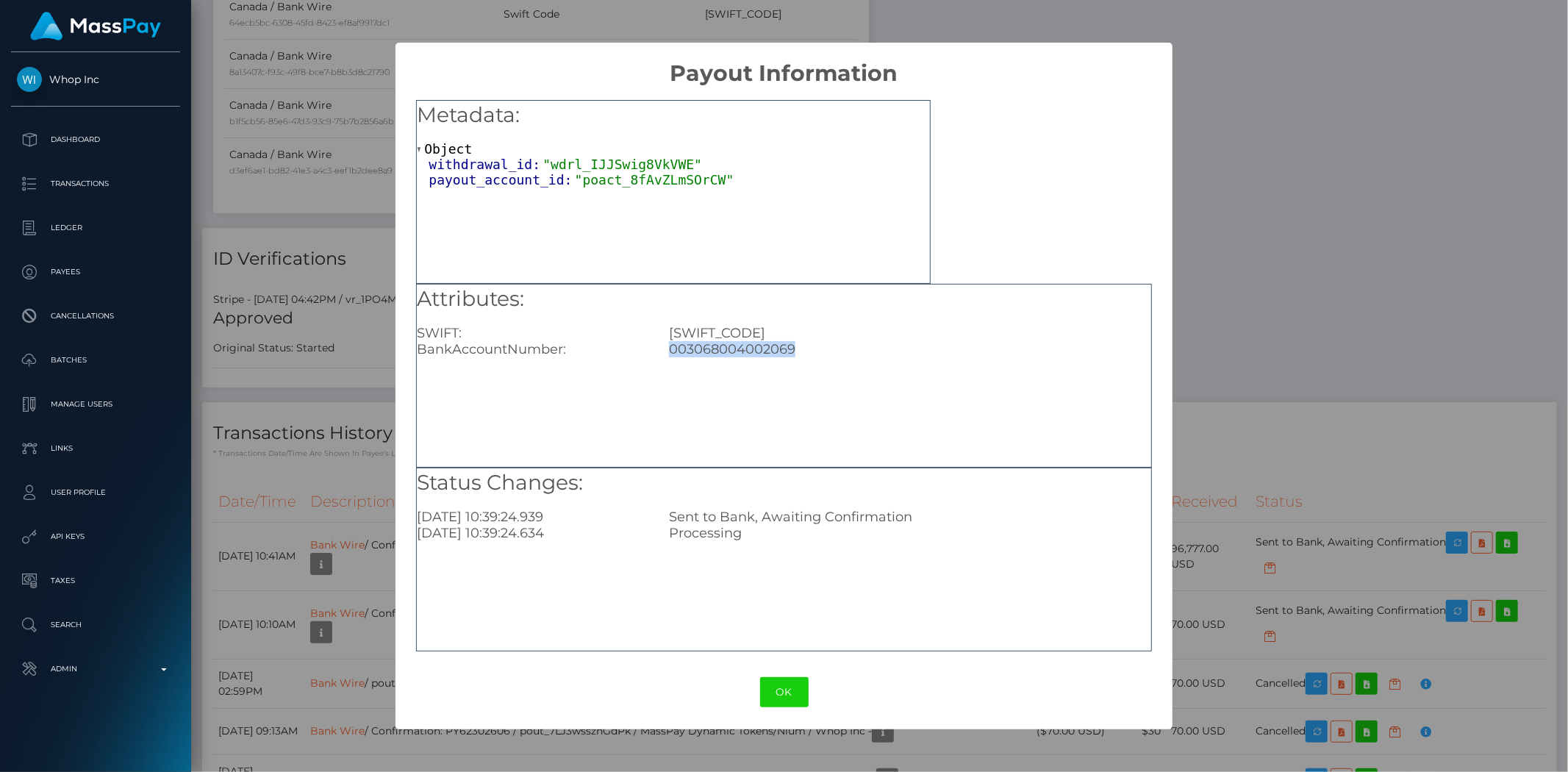
click at [773, 350] on div "003068004002069" at bounding box center [910, 349] width 503 height 16
copy div "003068004002069"
click at [699, 336] on div "ROYCCAT2" at bounding box center [910, 333] width 503 height 16
copy div "ROYCCAT2"
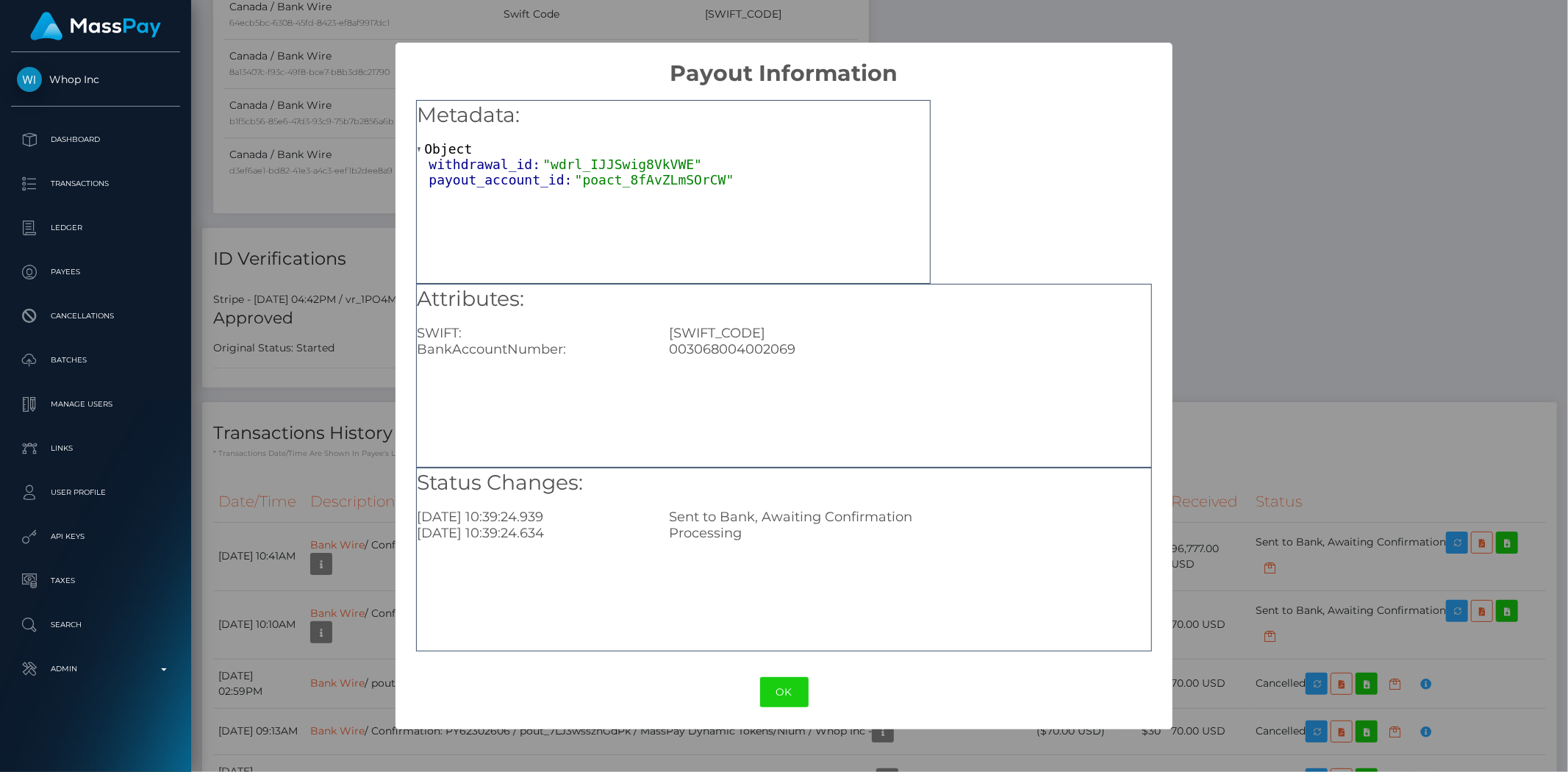
click at [1298, 188] on div "× Payout Information Metadata: Object withdrawal_id: "wdrl_IJJSwig8VkVWE" payou…" at bounding box center [784, 386] width 1568 height 772
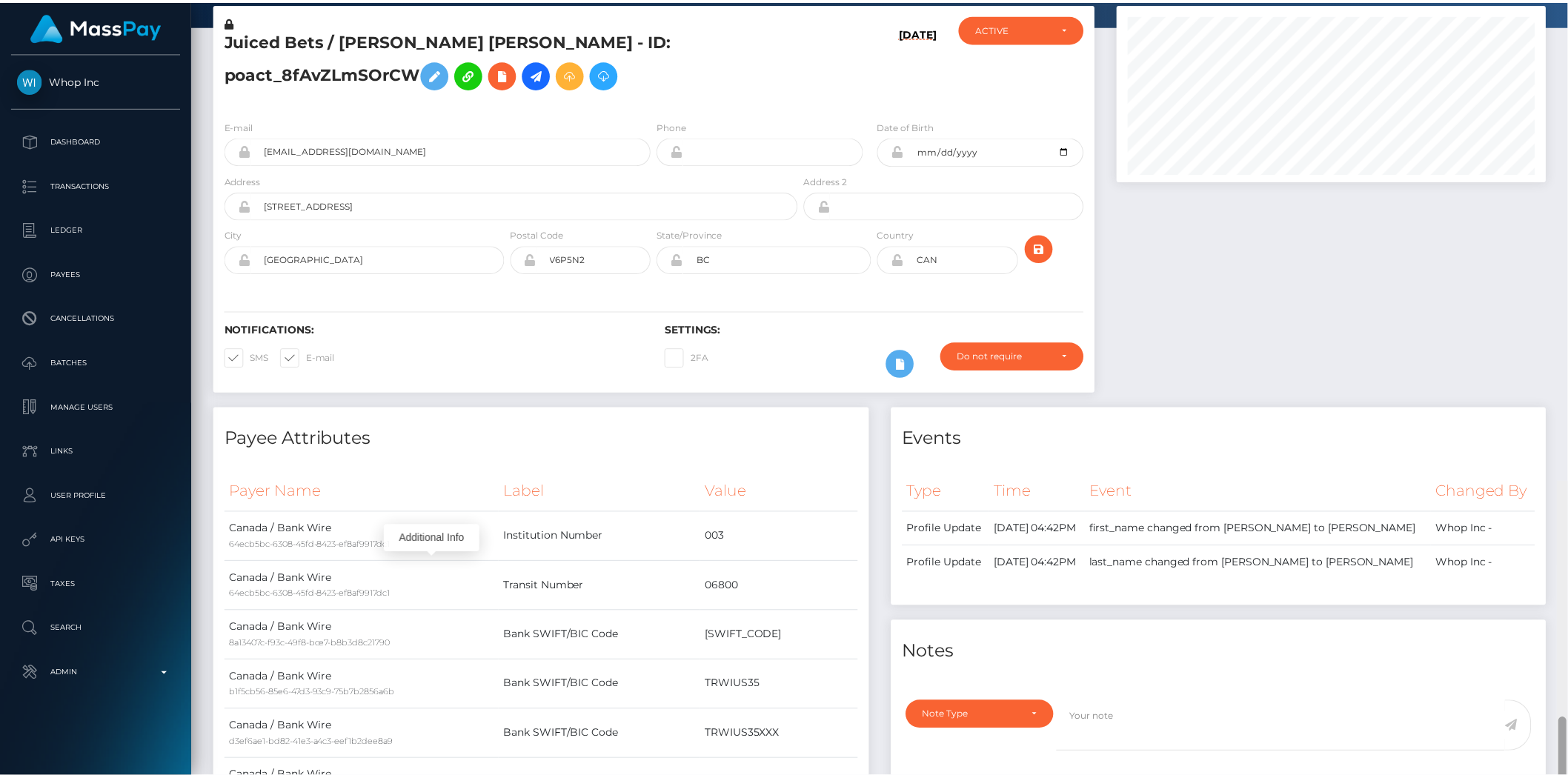
scroll to position [0, 0]
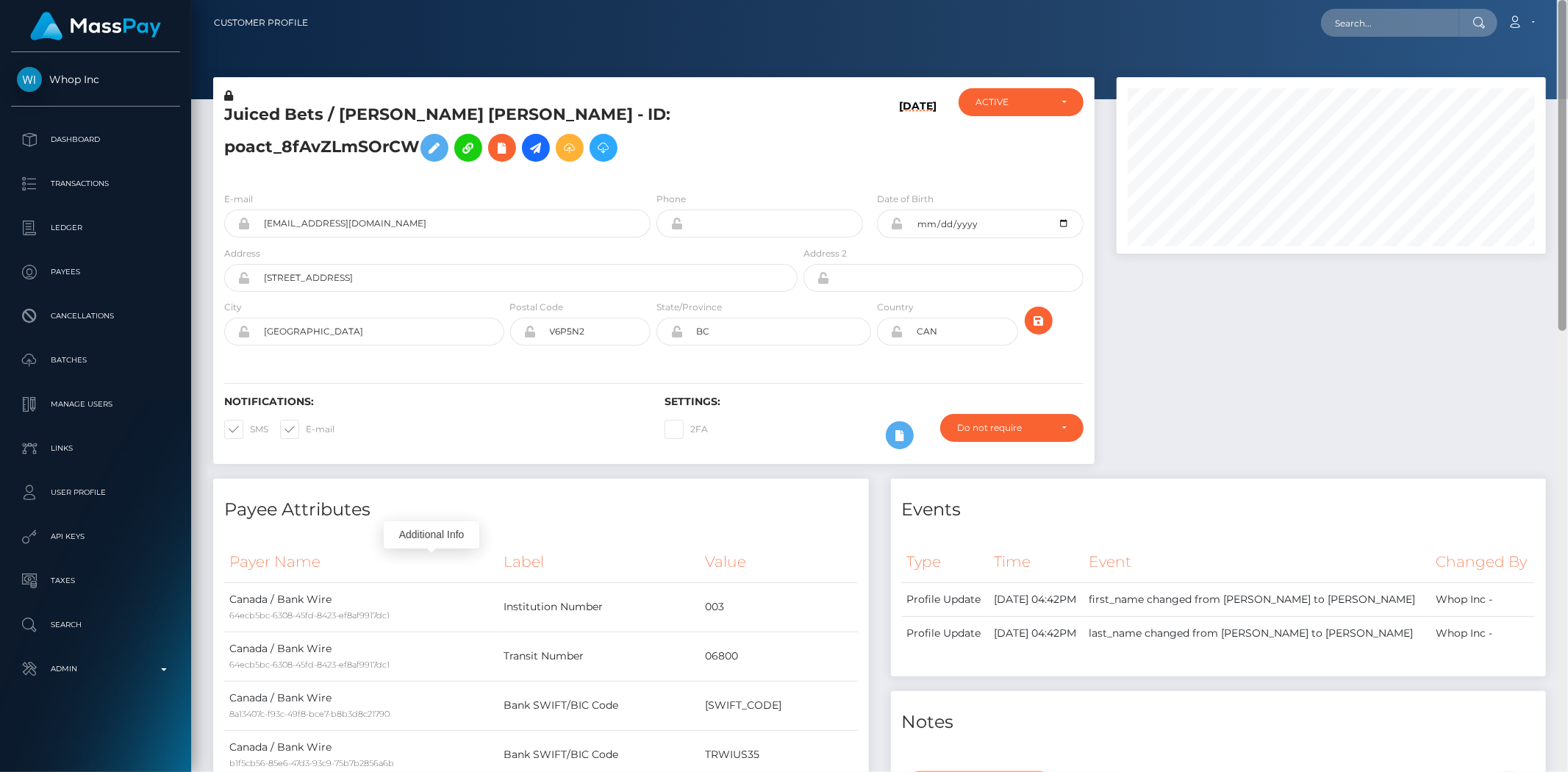
drag, startPoint x: 1562, startPoint y: 527, endPoint x: 1561, endPoint y: 74, distance: 453.0
click at [1561, 74] on div at bounding box center [1562, 165] width 8 height 331
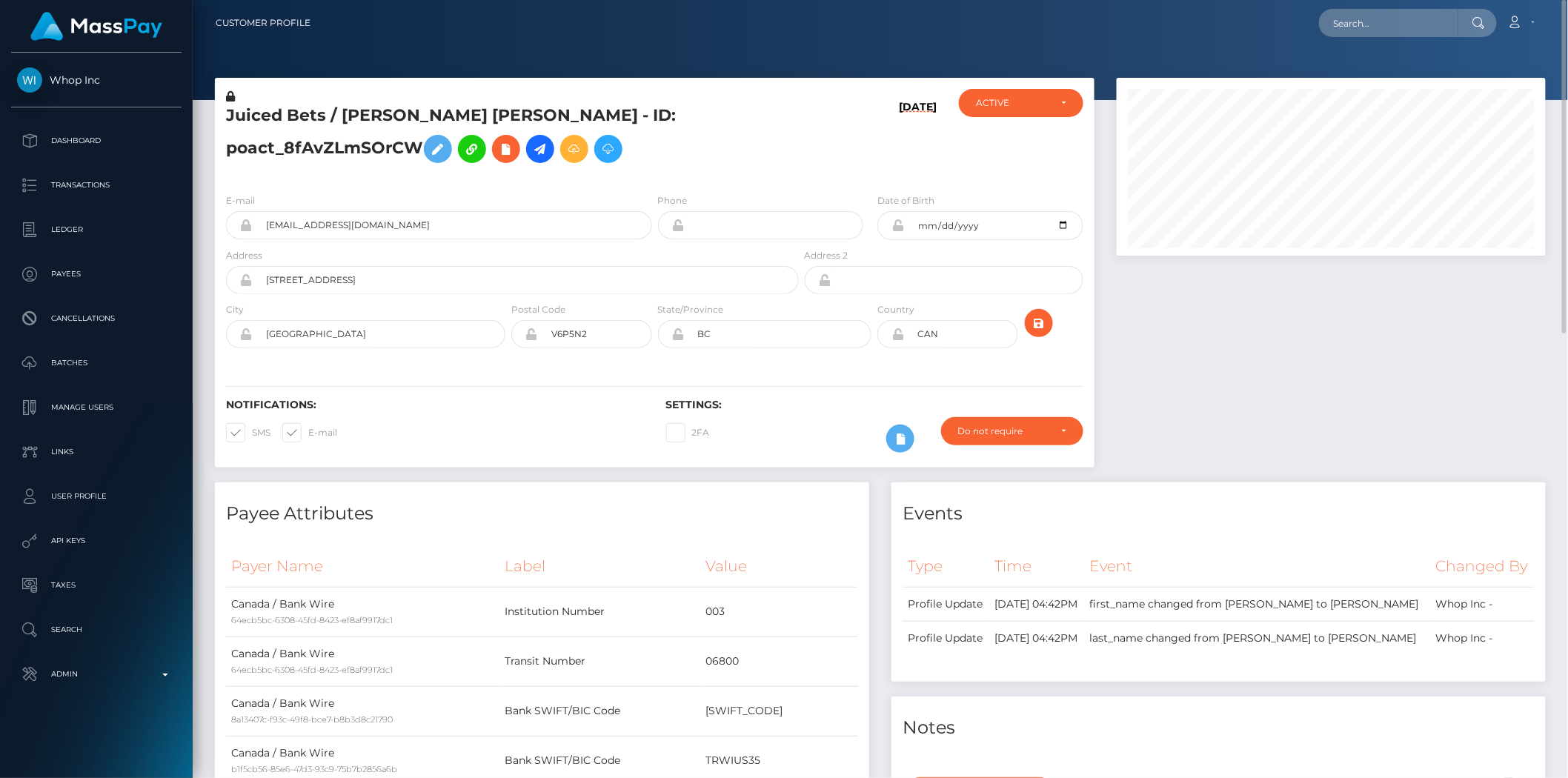
scroll to position [740564, 740477]
click at [1407, 28] on input "text" at bounding box center [1388, 22] width 139 height 28
paste input "cfab10c01f2a4c4d85d65b3170cbd0ab"
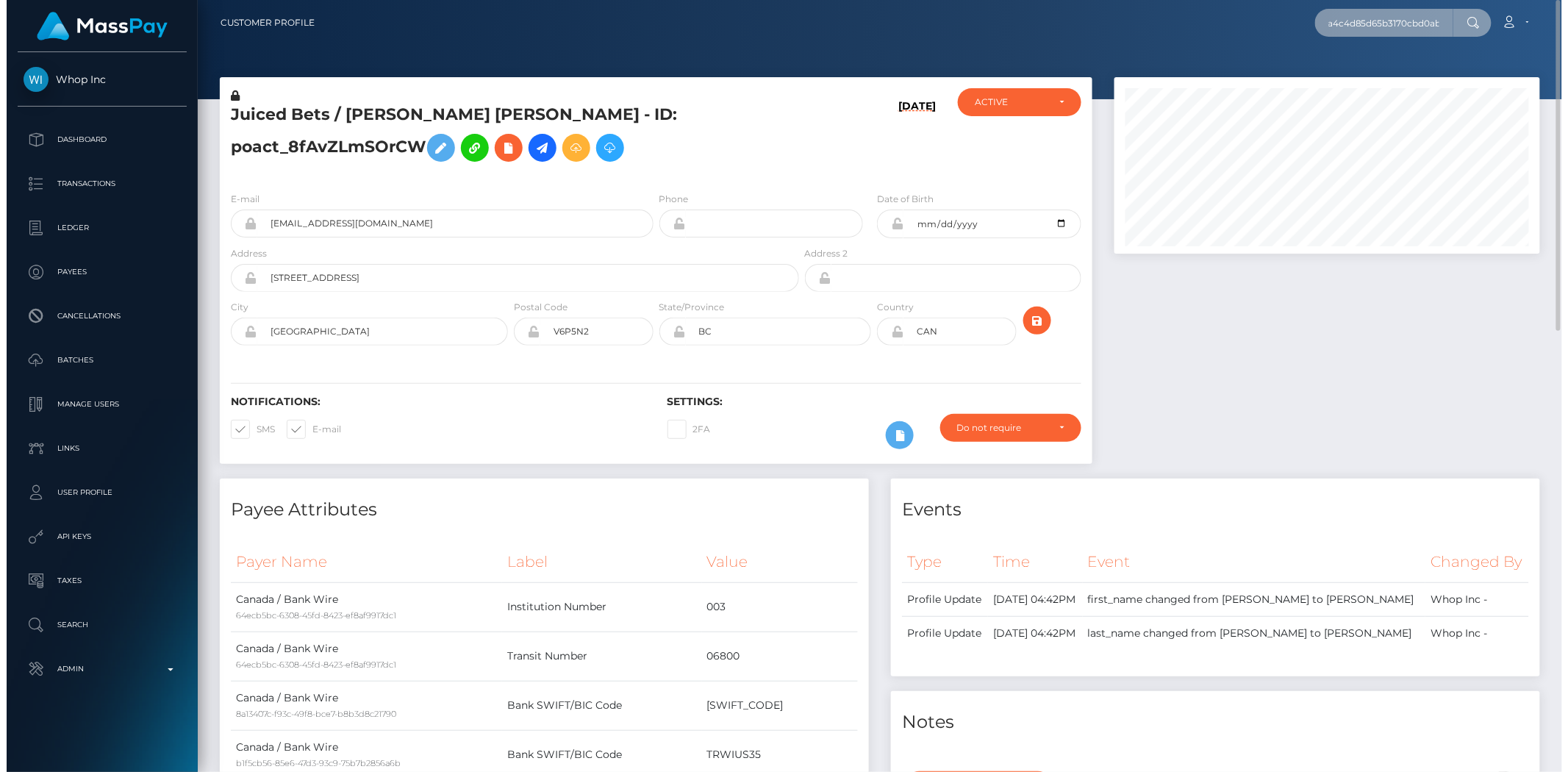
scroll to position [176, 430]
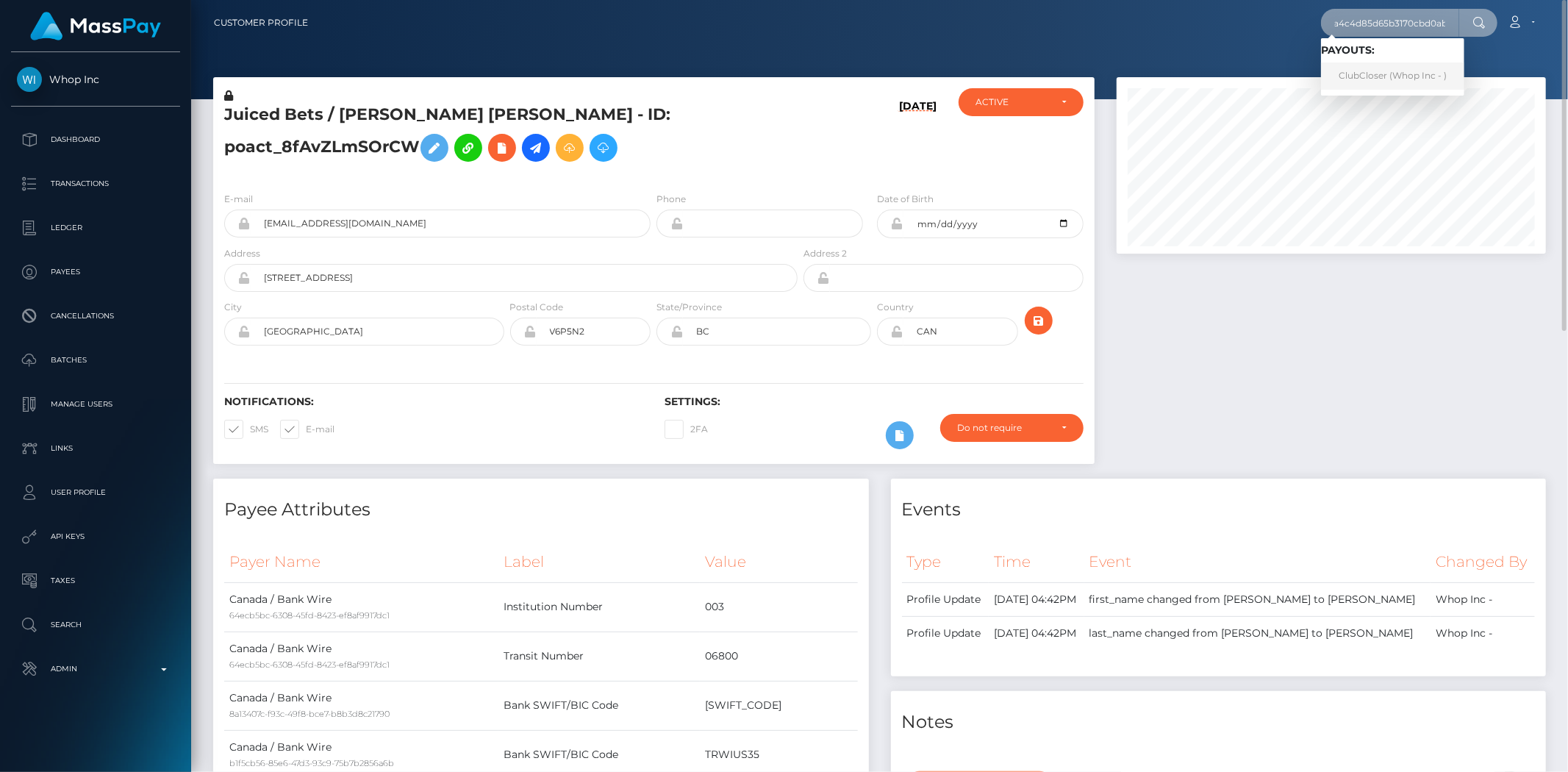
type input "cfab10c01f2a4c4d85d65b3170cbd0ab"
click at [1371, 76] on link "ClubCloser (Whop Inc - )" at bounding box center [1392, 76] width 143 height 28
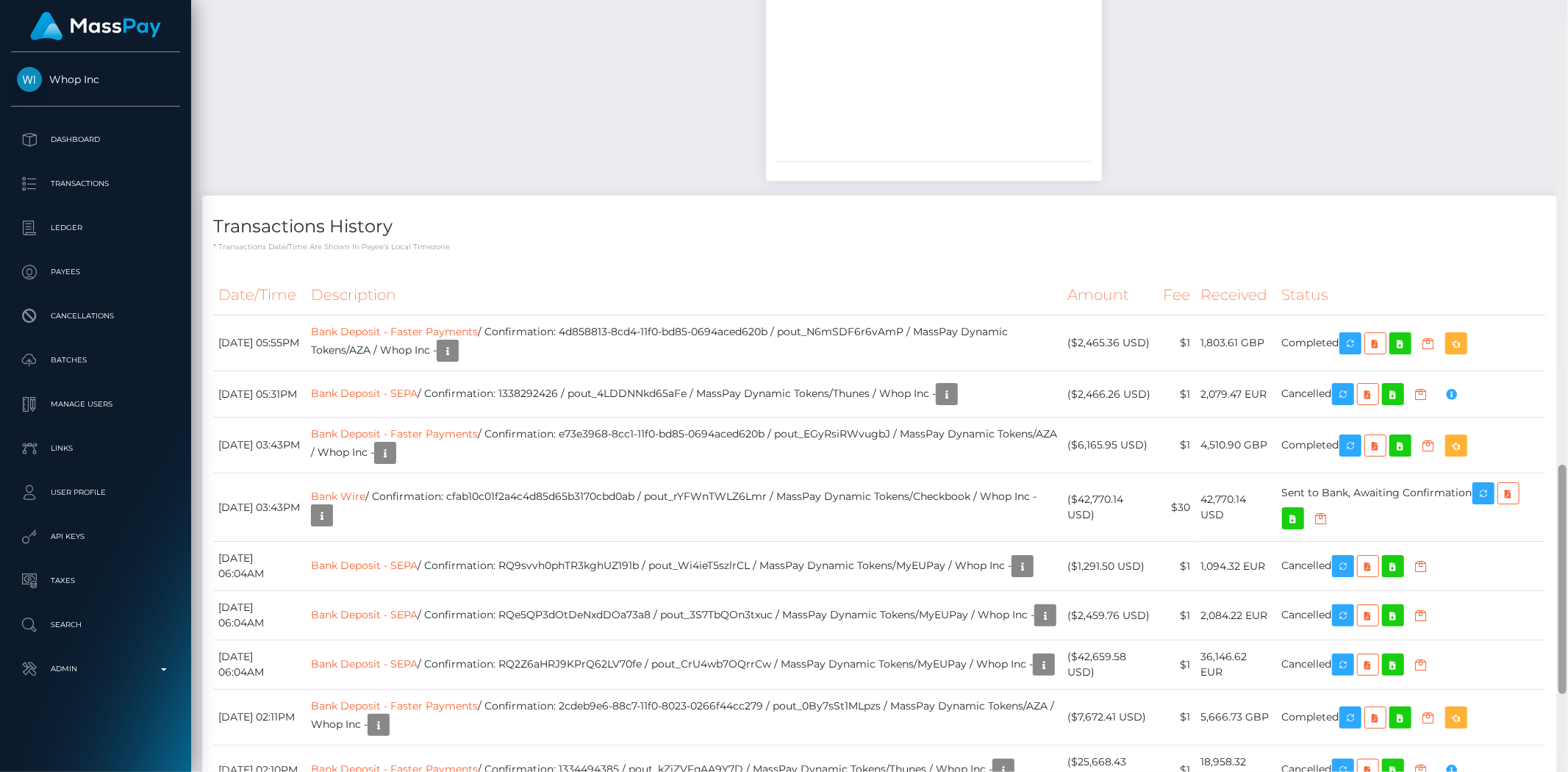
scroll to position [1502, 0]
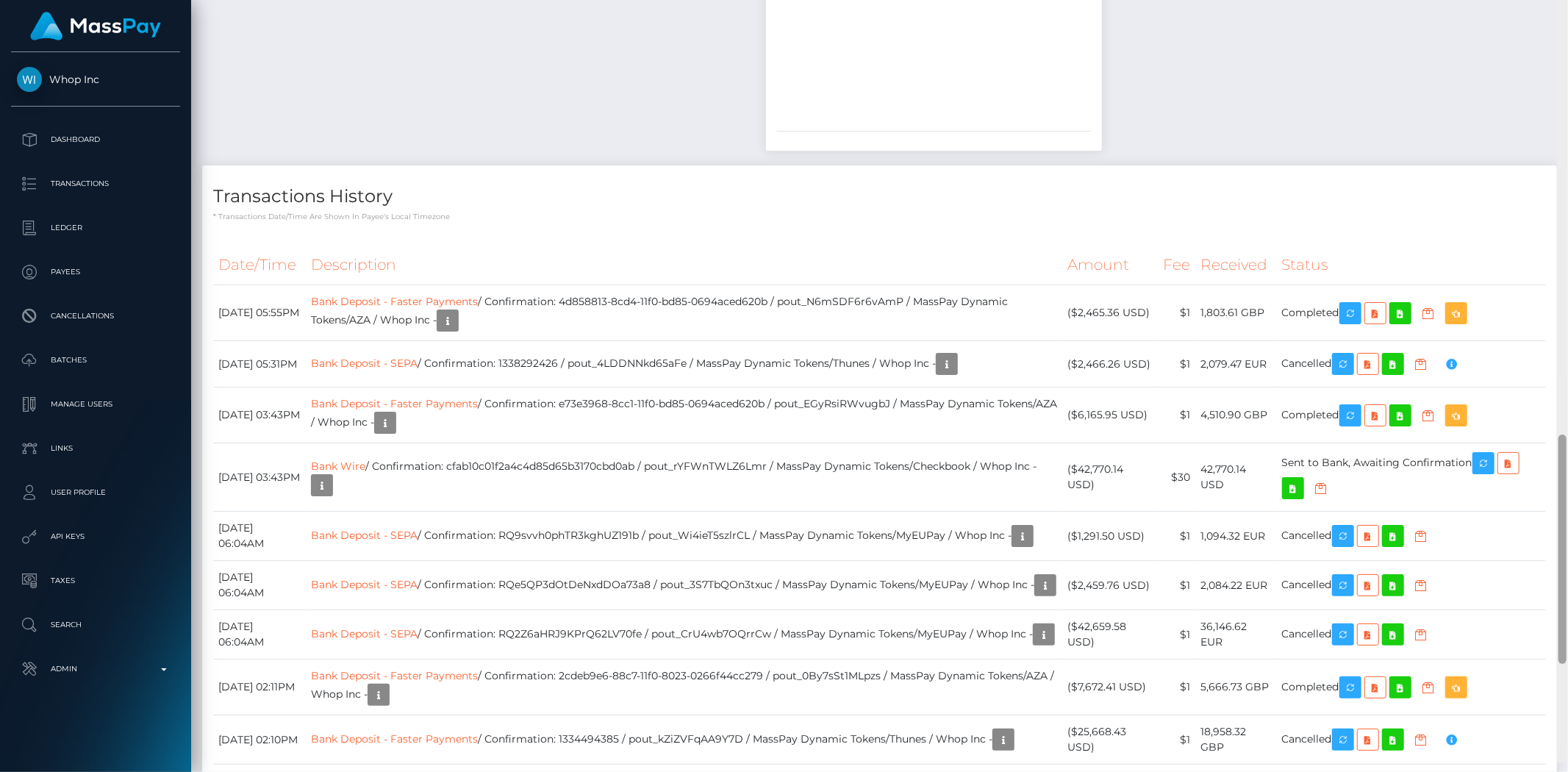
drag, startPoint x: 1561, startPoint y: 126, endPoint x: 1564, endPoint y: 549, distance: 423.0
click at [1564, 549] on div at bounding box center [1562, 549] width 8 height 229
drag, startPoint x: 694, startPoint y: 451, endPoint x: 816, endPoint y: 454, distance: 122.0
click at [816, 454] on td "Bank Wire / Confirmation: cfab10c01f2a4c4d85d65b3170cbd0ab / pout_rYFWnTWLZ6Lmr…" at bounding box center [684, 477] width 757 height 68
copy td "pout_rYFWnTWLZ6Lmr"
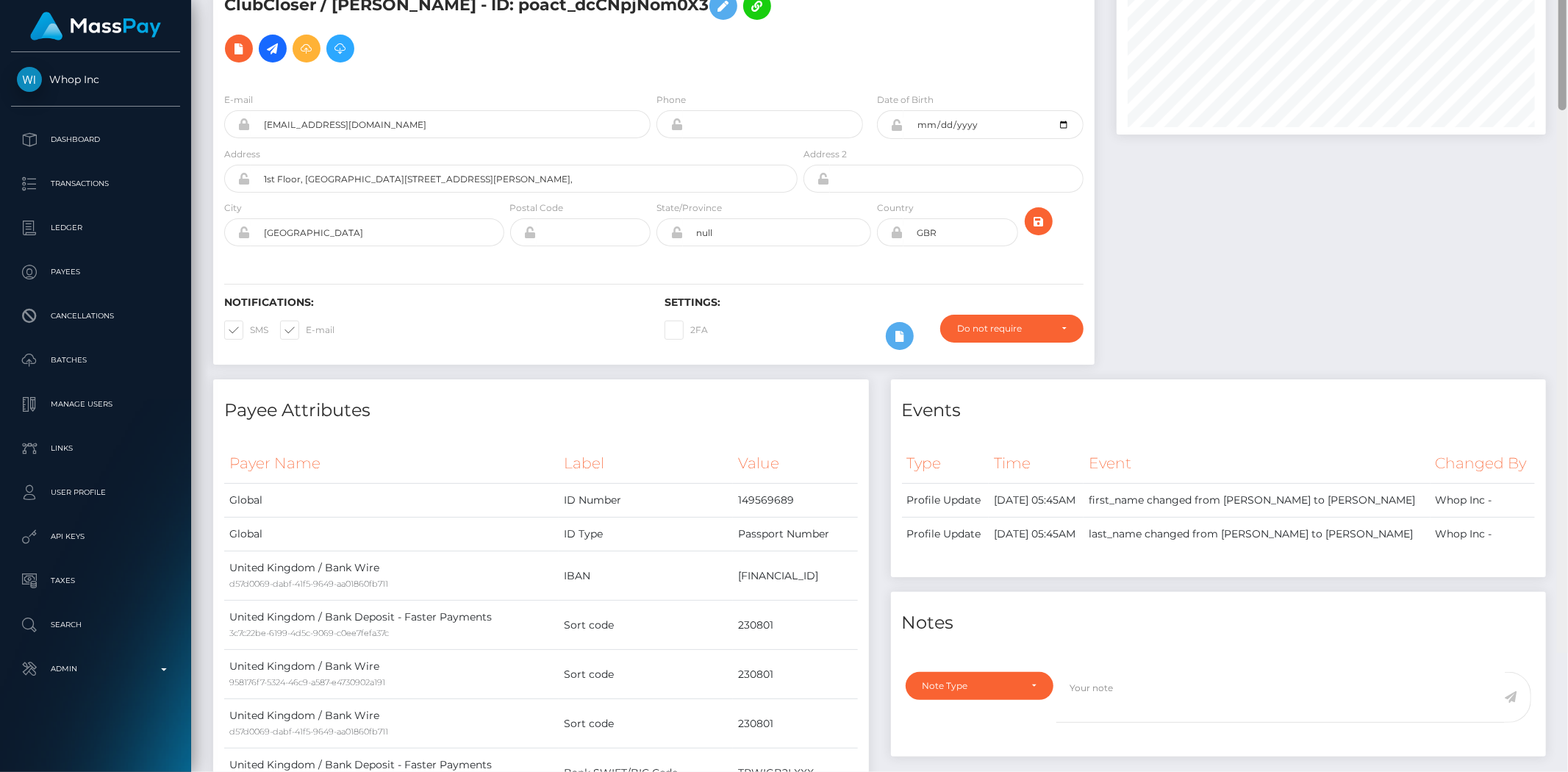
scroll to position [0, 0]
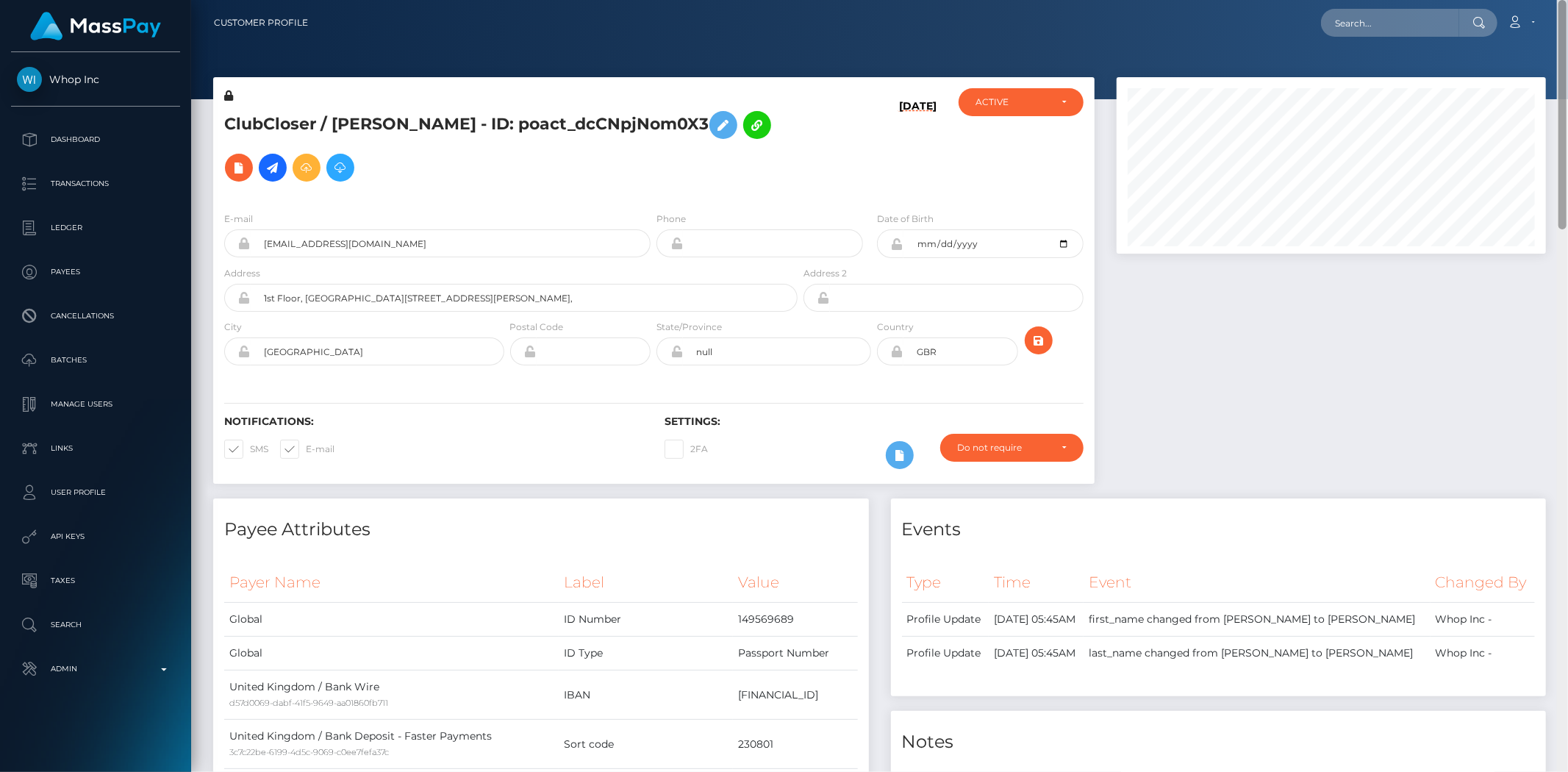
drag, startPoint x: 1563, startPoint y: 501, endPoint x: 1298, endPoint y: 84, distance: 494.1
click at [1564, 0] on html "Whop Inc Dashboard Transactions Ledger Payees Cancellations Links" at bounding box center [784, 386] width 1568 height 772
drag, startPoint x: 312, startPoint y: 113, endPoint x: 228, endPoint y: 119, distance: 84.2
click at [228, 119] on h5 "ClubCloser / MARCUS FREDERICK GILHOOLEY - ID: poact_dcCNpjNom0X3" at bounding box center [507, 147] width 566 height 85
copy h5 "ClubCloser"
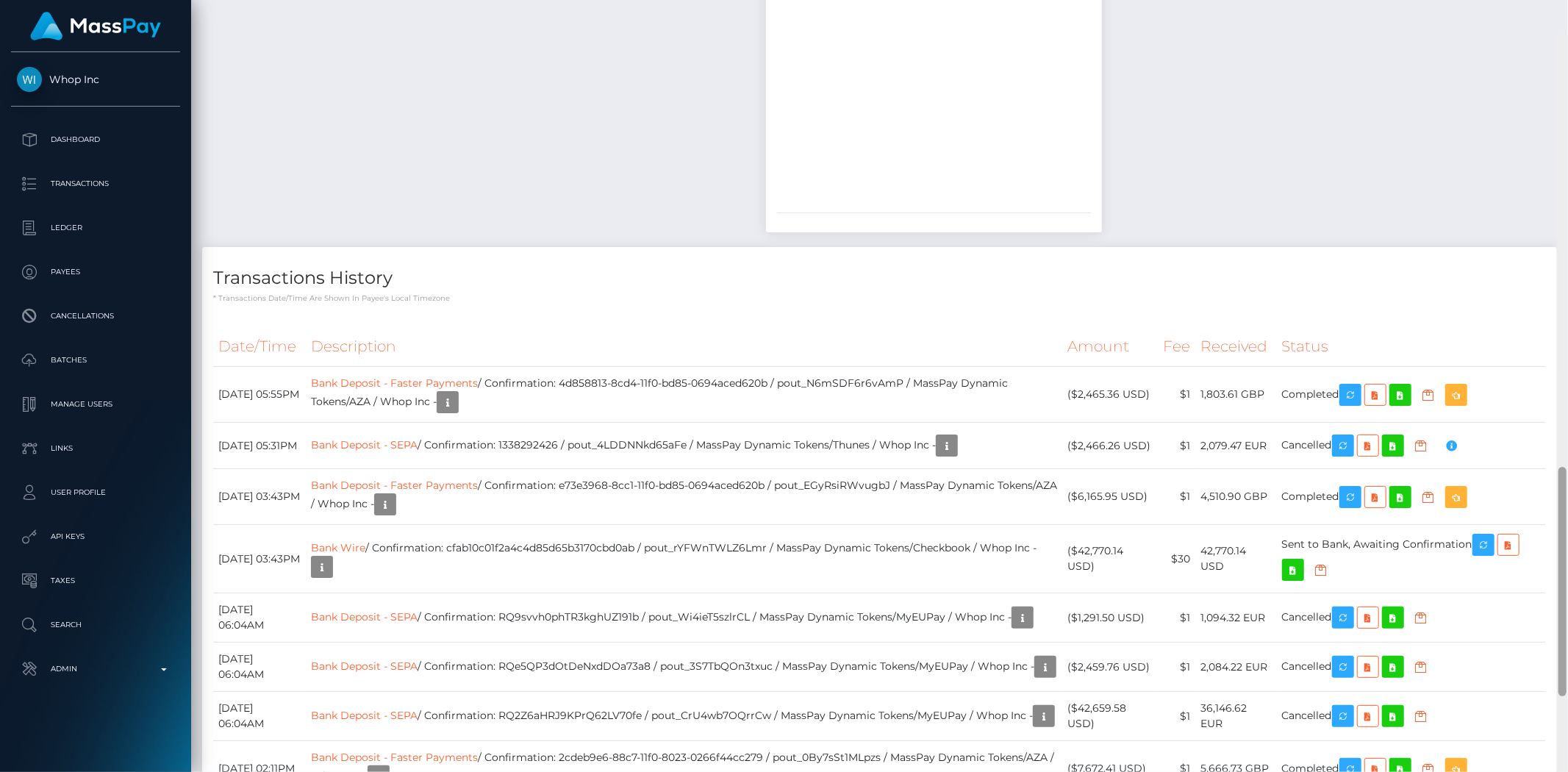
scroll to position [1460, 0]
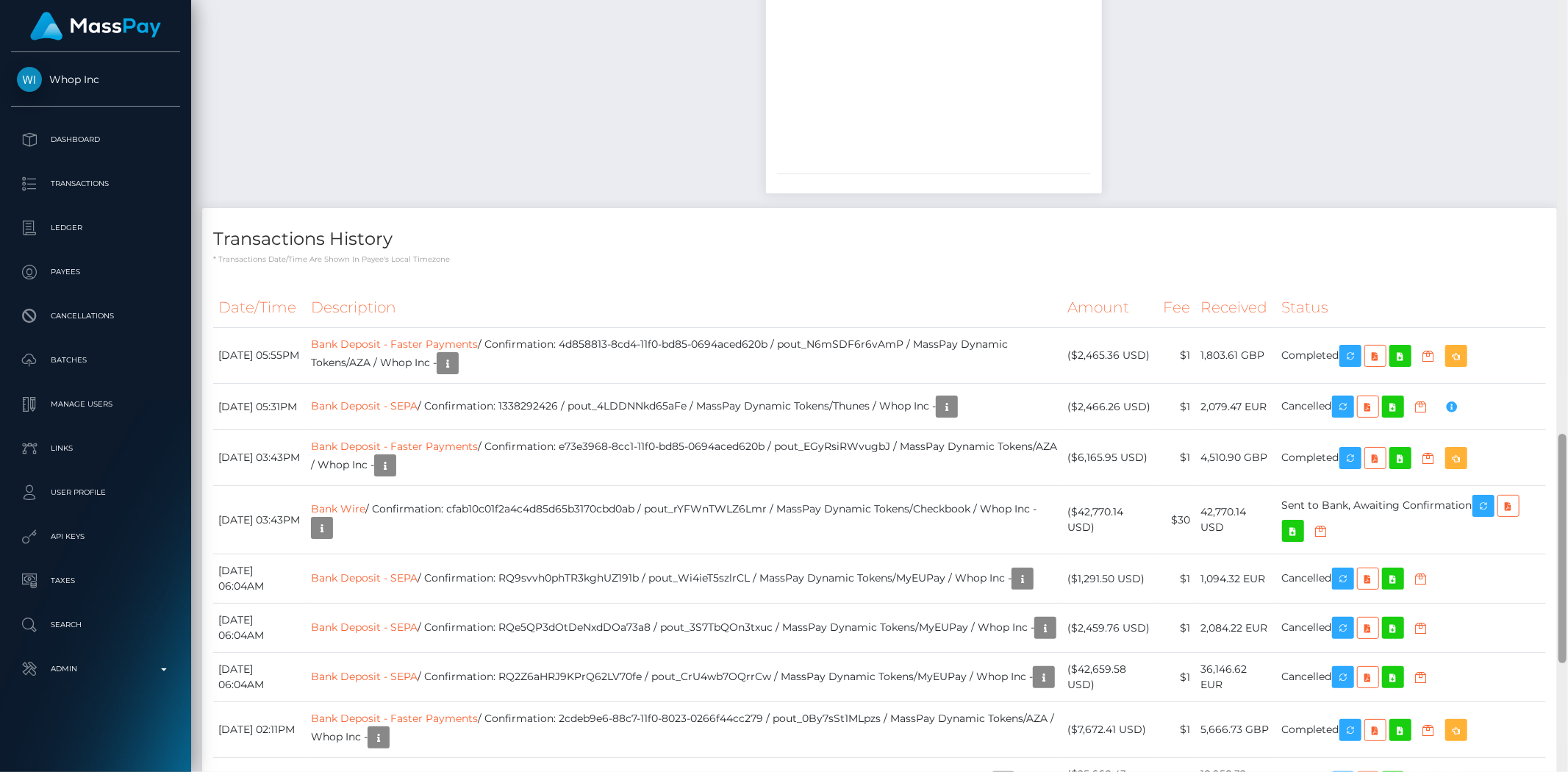
drag, startPoint x: 1561, startPoint y: 210, endPoint x: 1561, endPoint y: 645, distance: 435.0
click at [1561, 645] on div at bounding box center [1562, 549] width 8 height 229
click at [331, 519] on icon "button" at bounding box center [322, 527] width 18 height 19
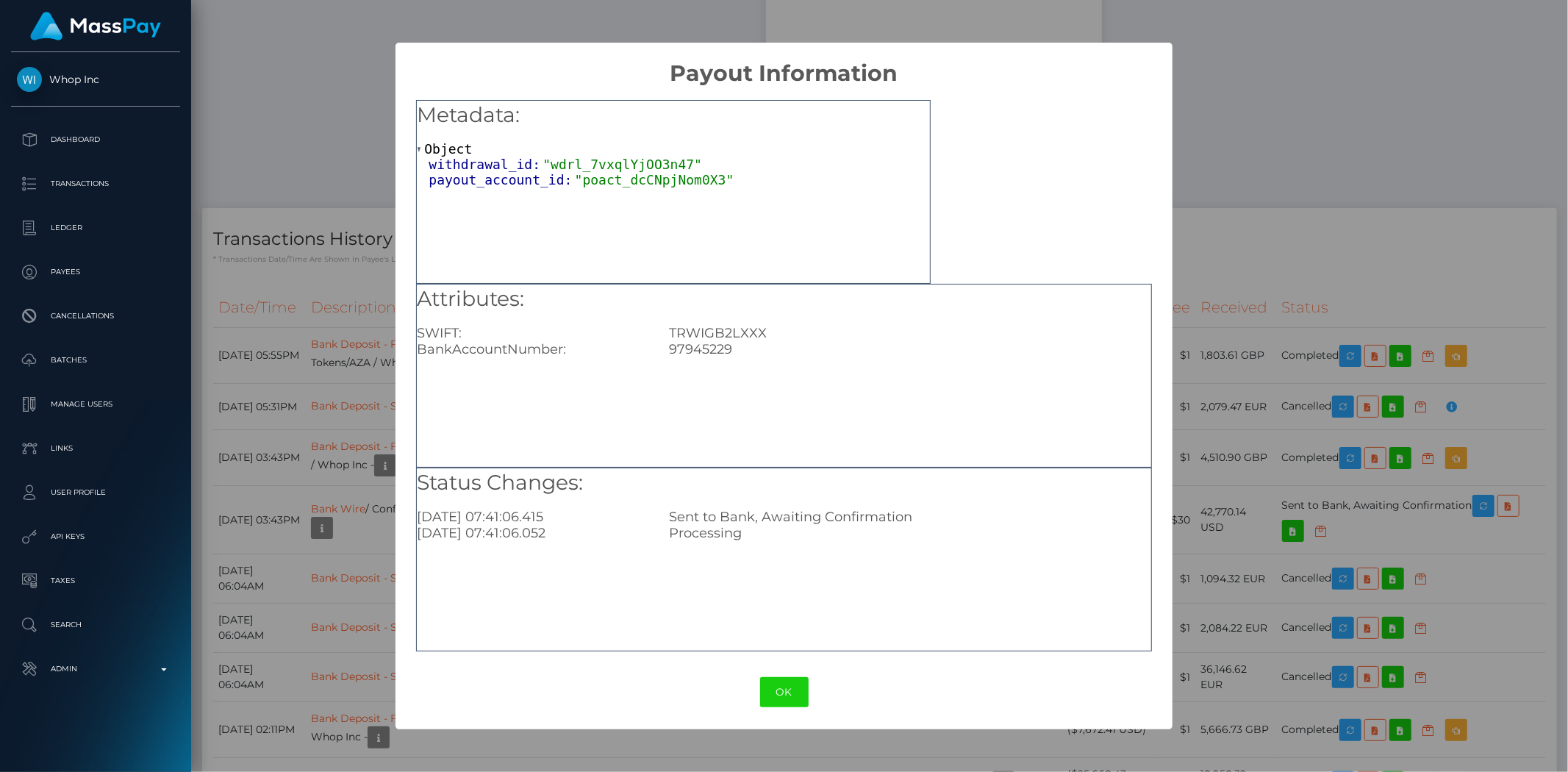
click at [719, 354] on div "97945229" at bounding box center [910, 349] width 503 height 16
copy div "97945229"
click at [692, 332] on div "TRWIGB2LXXX" at bounding box center [910, 333] width 503 height 16
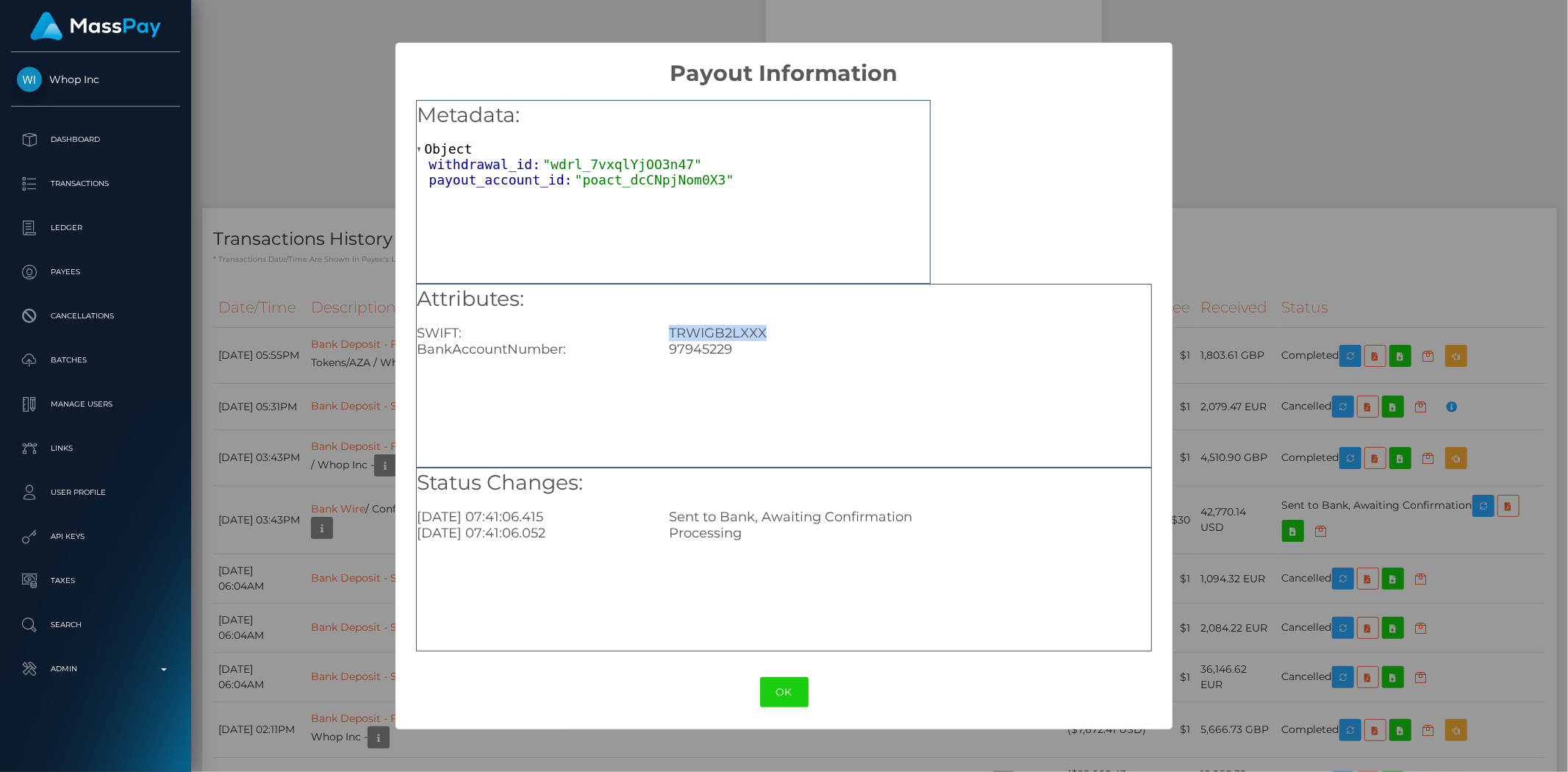
copy div "TRWIGB2LXXX"
click at [1223, 490] on div "× Payout Information Metadata: Object withdrawal_id: "wdrl_7vxqlYjOO3n47" payou…" at bounding box center [784, 386] width 1568 height 772
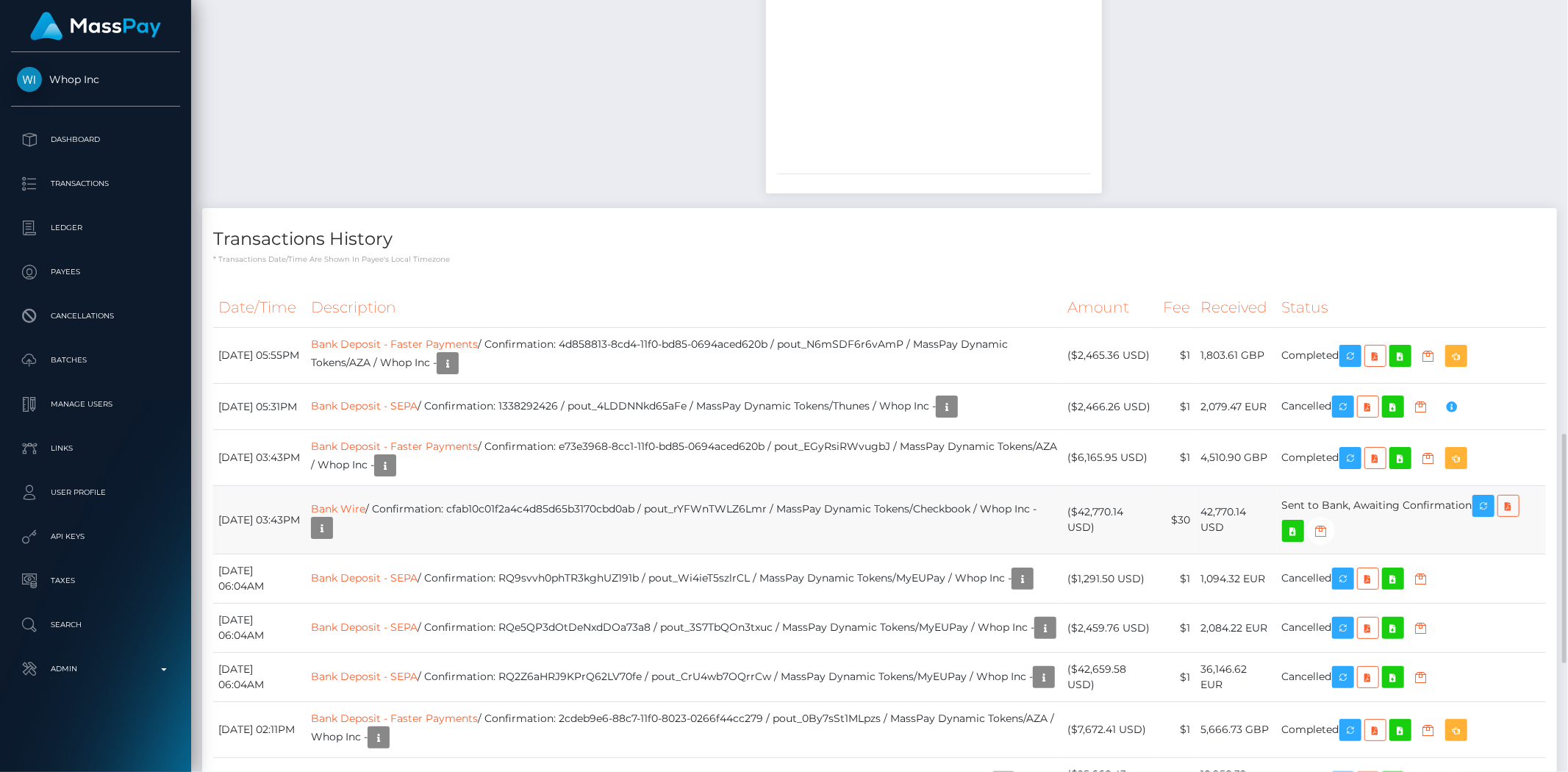
drag, startPoint x: 1215, startPoint y: 494, endPoint x: 1258, endPoint y: 489, distance: 43.3
click at [1258, 489] on td "42,770.14 USD" at bounding box center [1236, 519] width 82 height 68
copy td "42,770.14"
click at [773, 488] on td "Bank Wire / Confirmation: cfab10c01f2a4c4d85d65b3170cbd0ab / pout_rYFWnTWLZ6Lmr…" at bounding box center [684, 519] width 757 height 68
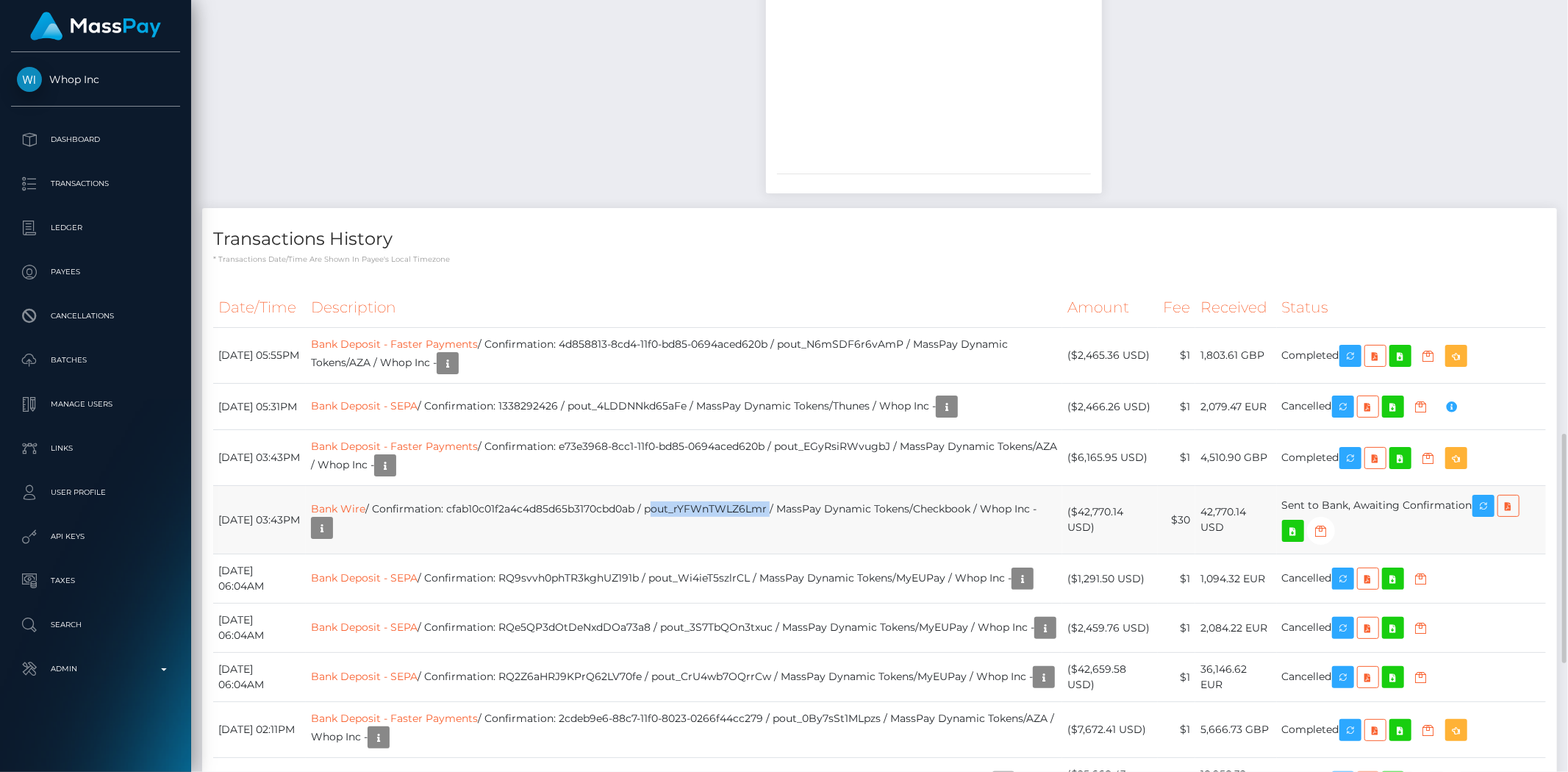
copy td "pout_rYFWnTWLZ6Lmr"
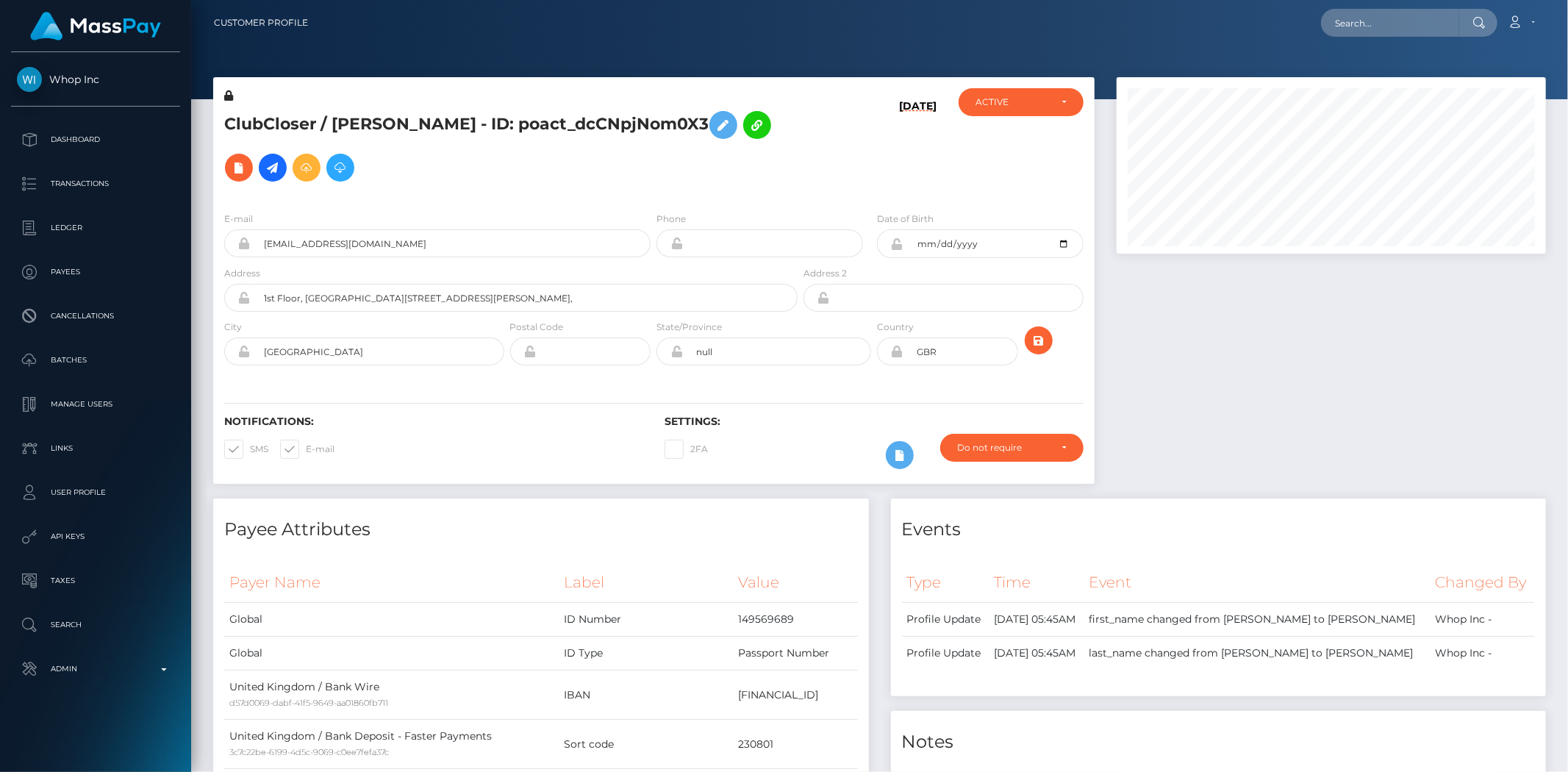
scroll to position [176, 430]
click at [1405, 4] on nav "Customer Profile Loading... Loading... Account" at bounding box center [880, 22] width 1377 height 45
paste input "pout_bRW10pJ9gyraX"
click at [1400, 29] on input "pout_bRW10pJ9gyraX" at bounding box center [1389, 22] width 138 height 28
type input "pout_bRW10pJ9gyraX"
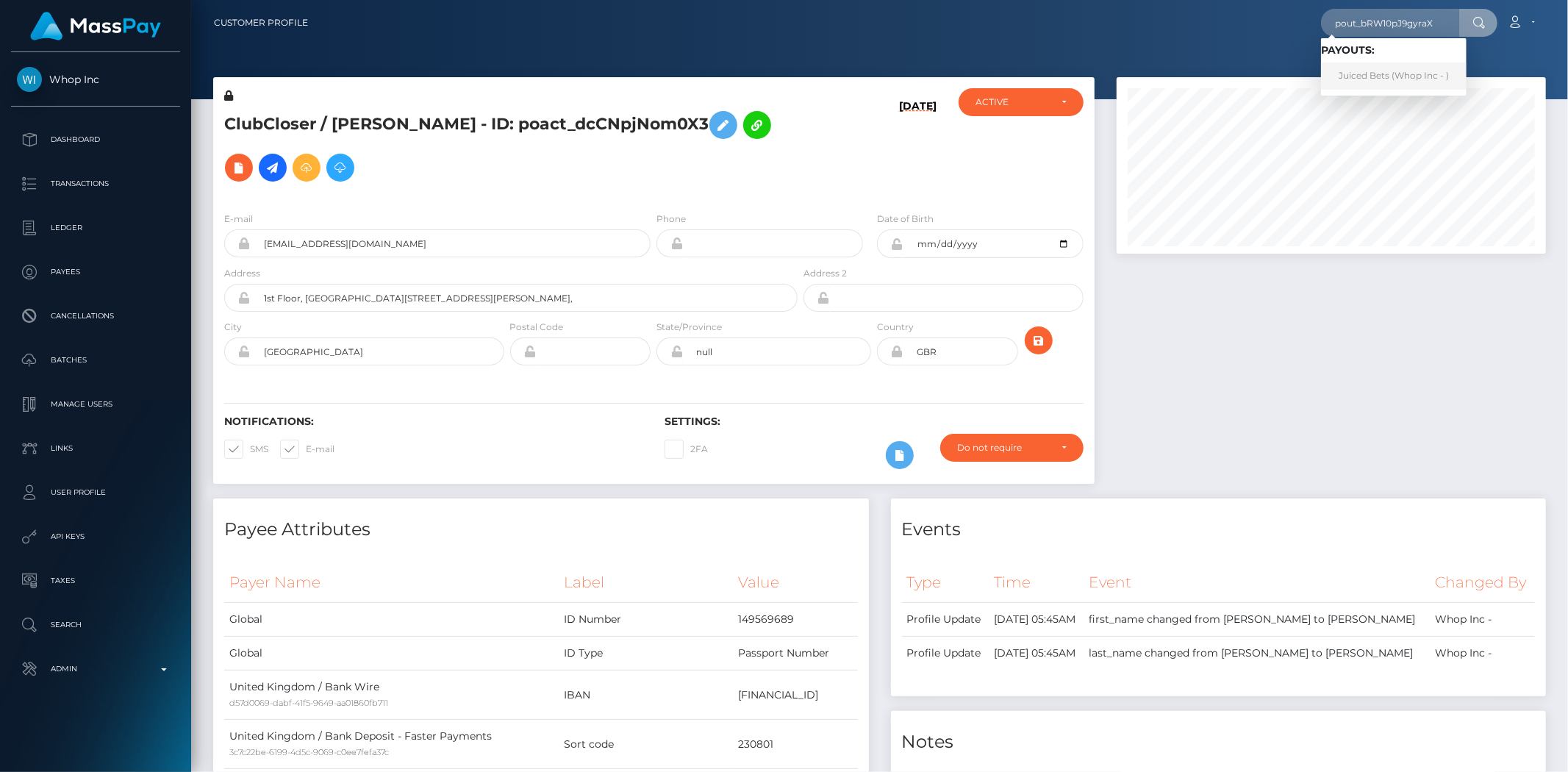
drag, startPoint x: 1343, startPoint y: 70, endPoint x: 1319, endPoint y: 86, distance: 28.8
click at [1343, 70] on link "Juiced Bets (Whop Inc - )" at bounding box center [1394, 76] width 146 height 28
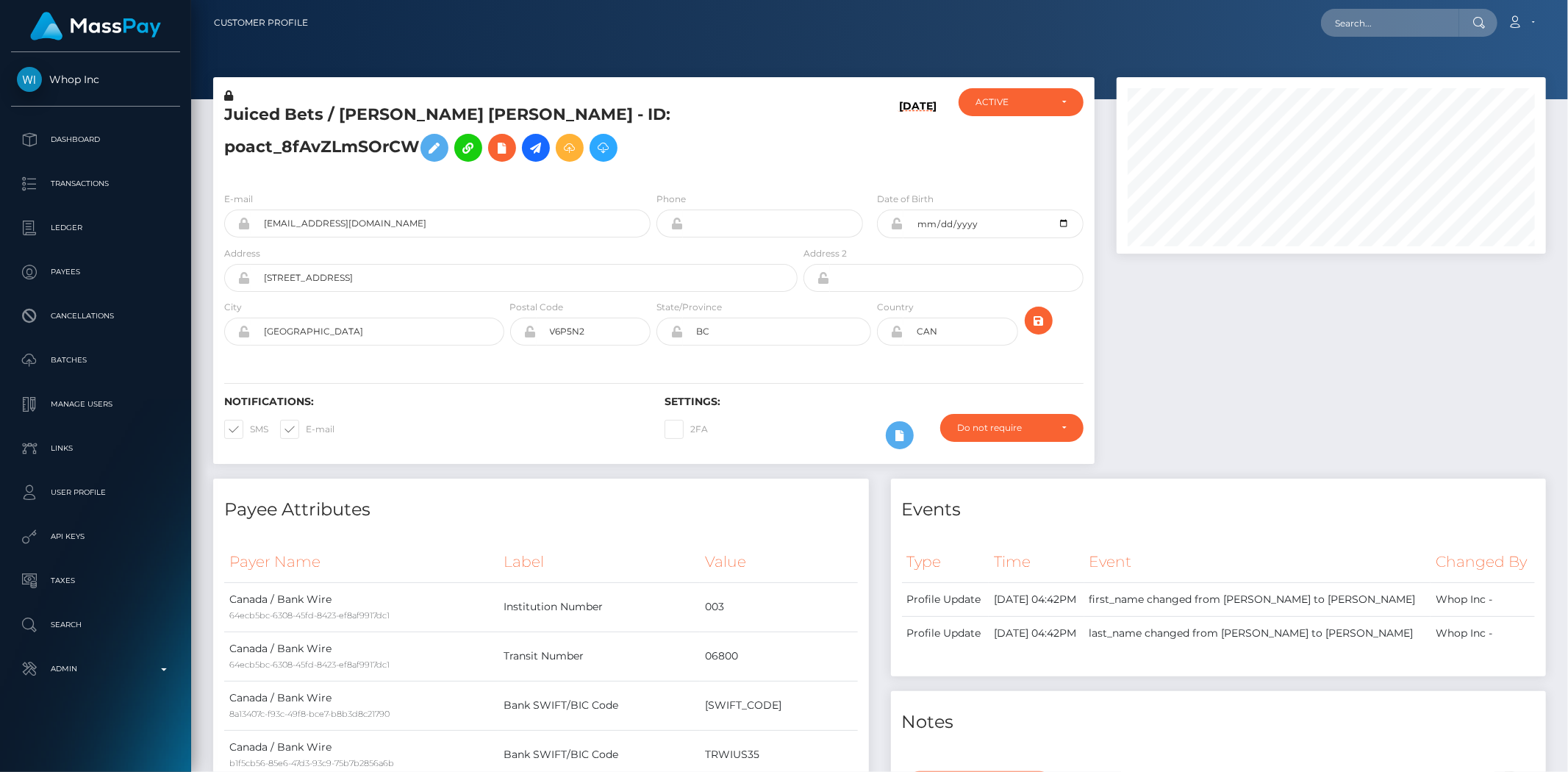
scroll to position [176, 430]
click at [1361, 19] on input "text" at bounding box center [1389, 22] width 138 height 28
paste input "[EMAIL_ADDRESS][DOMAIN_NAME]"
type input "[EMAIL_ADDRESS][DOMAIN_NAME]"
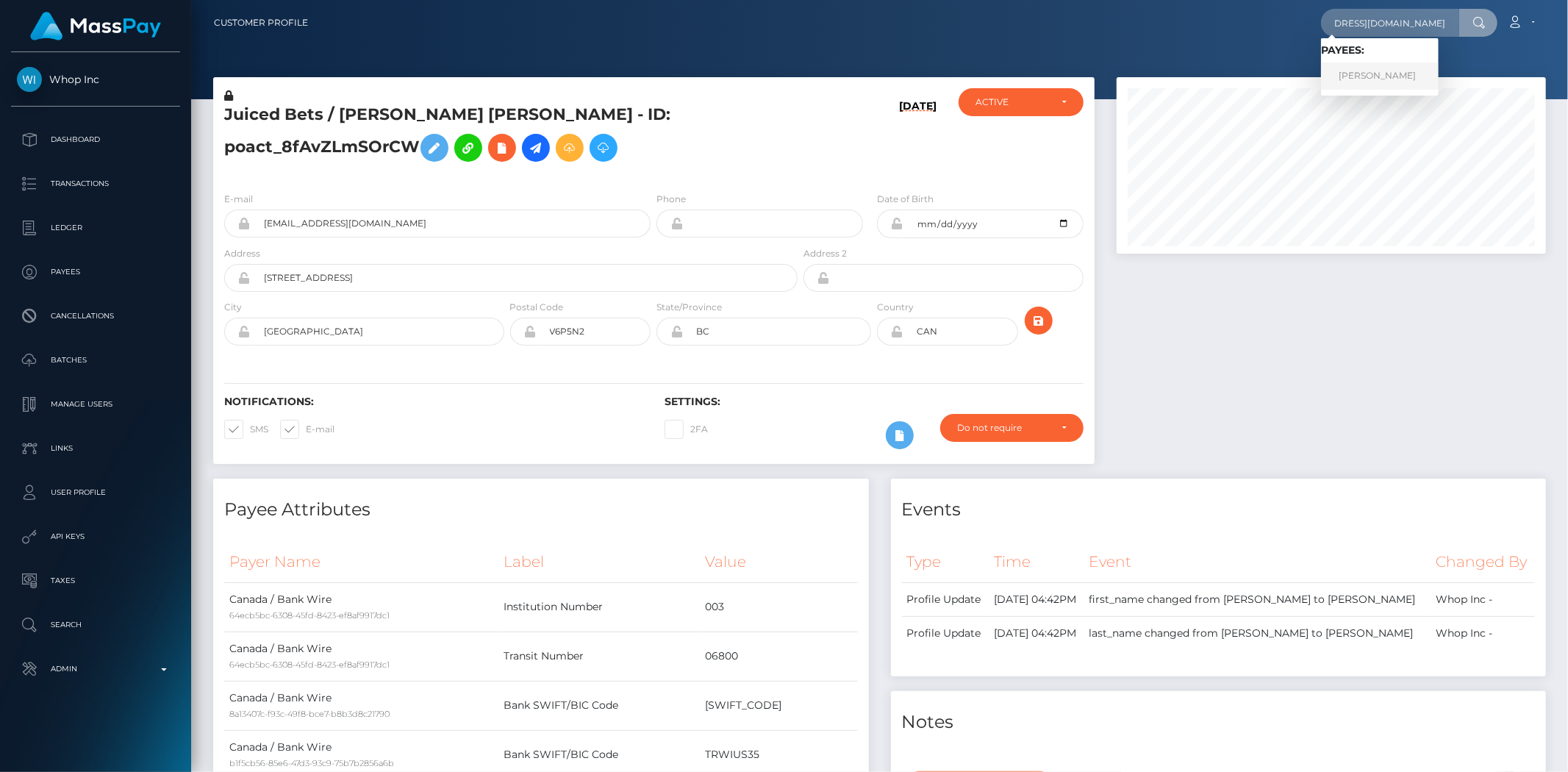
scroll to position [0, 0]
click at [1366, 70] on link "[PERSON_NAME]" at bounding box center [1379, 76] width 117 height 28
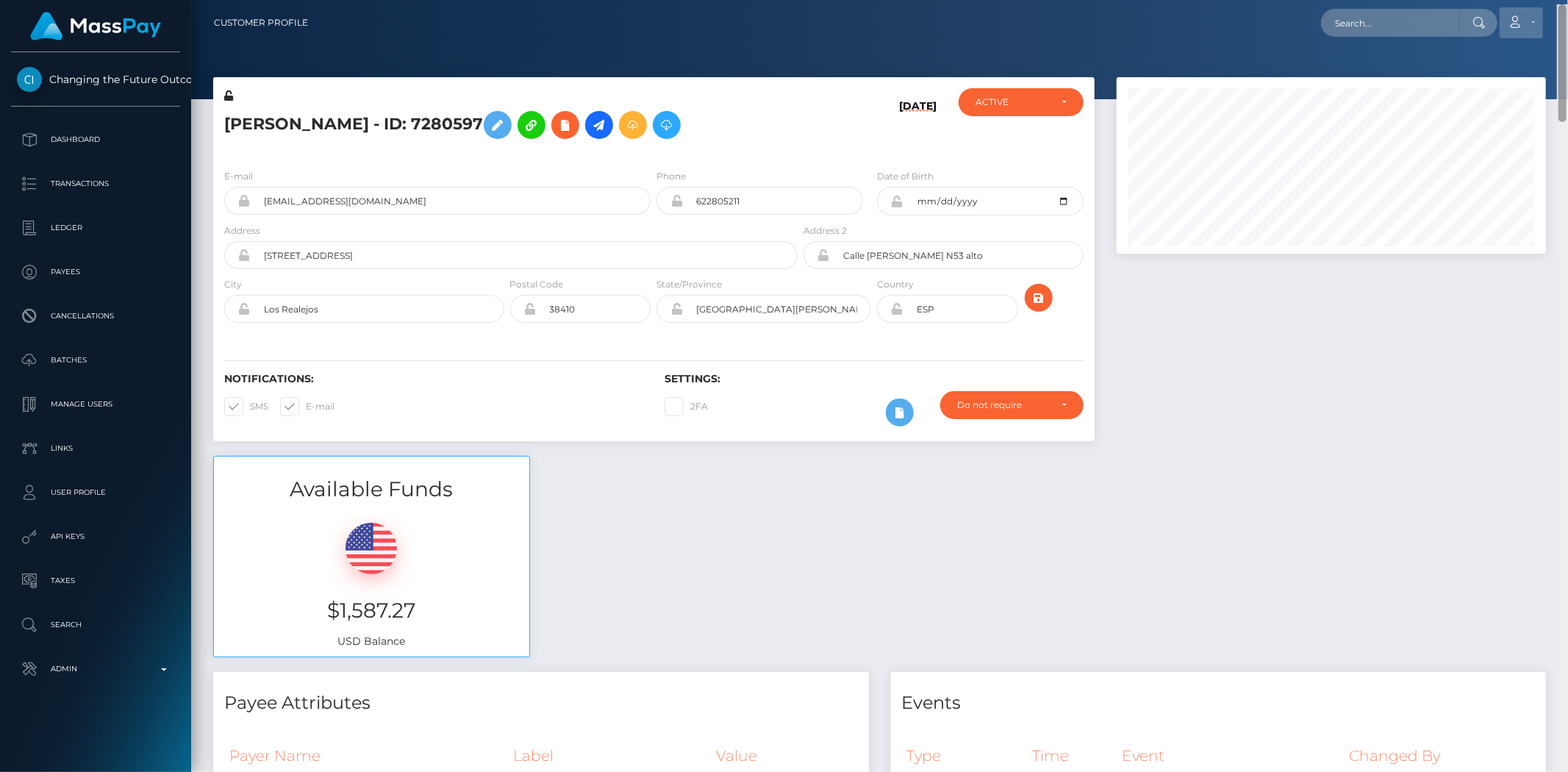
drag, startPoint x: 1562, startPoint y: 96, endPoint x: 1523, endPoint y: 28, distance: 78.4
click at [1563, 19] on div "Customer Profile Loading... Loading..." at bounding box center [880, 386] width 1377 height 772
click at [1419, 13] on input "text" at bounding box center [1389, 22] width 138 height 28
paste input "68b86d66c080d"
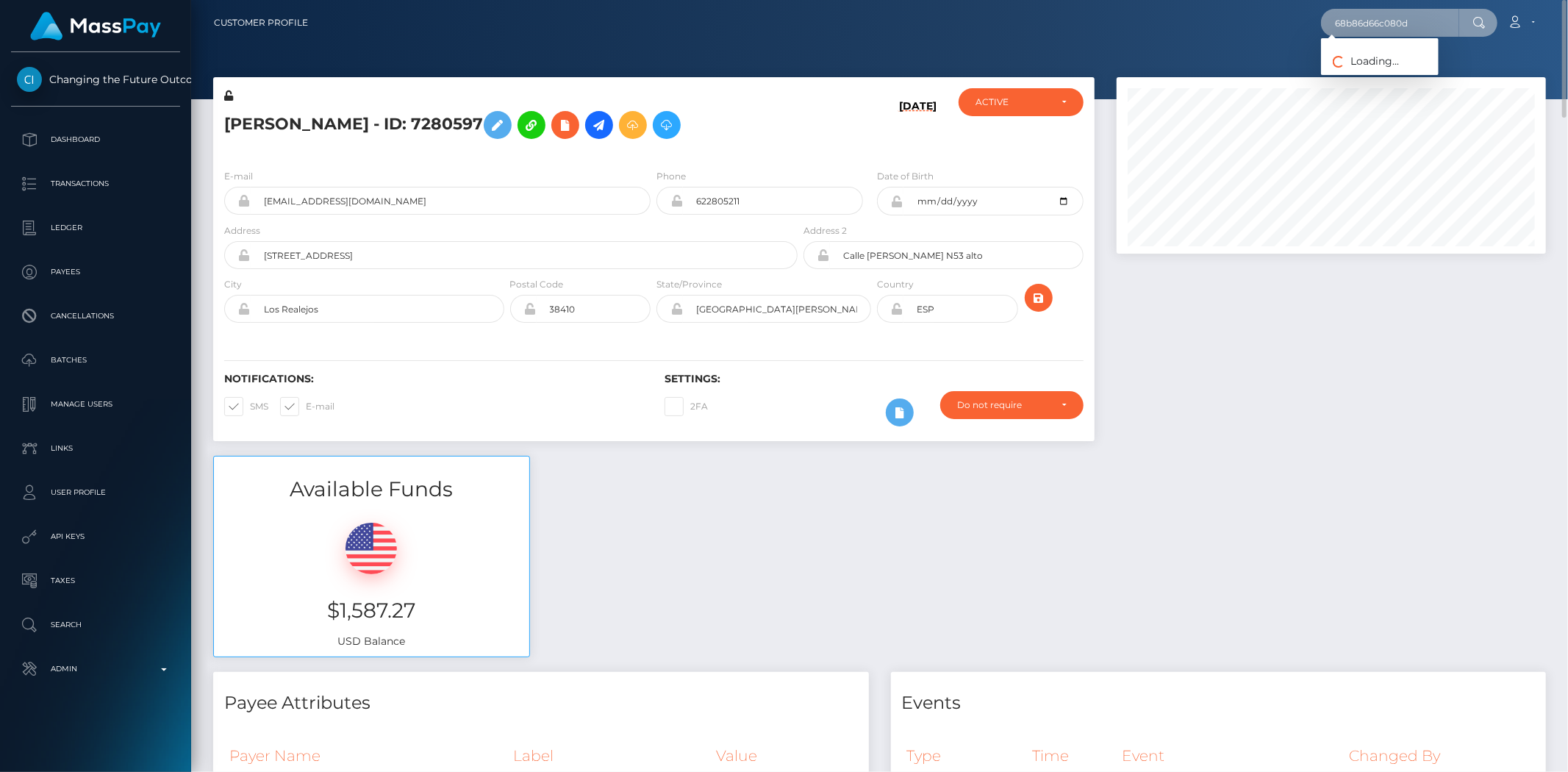
type input "68b86d66c080d"
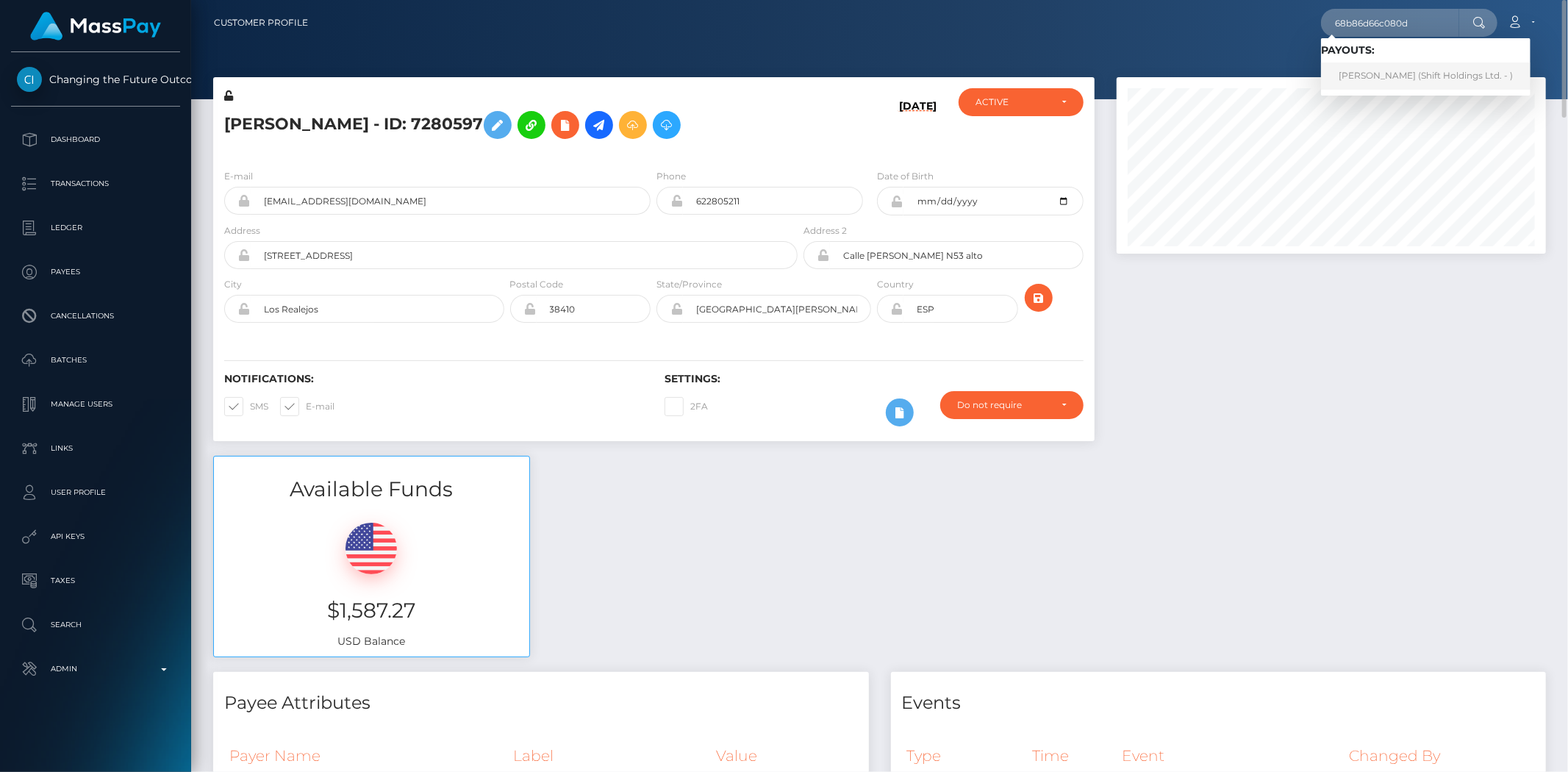
click at [1371, 82] on link "[PERSON_NAME] (Shift Holdings Ltd. - )" at bounding box center [1426, 76] width 210 height 28
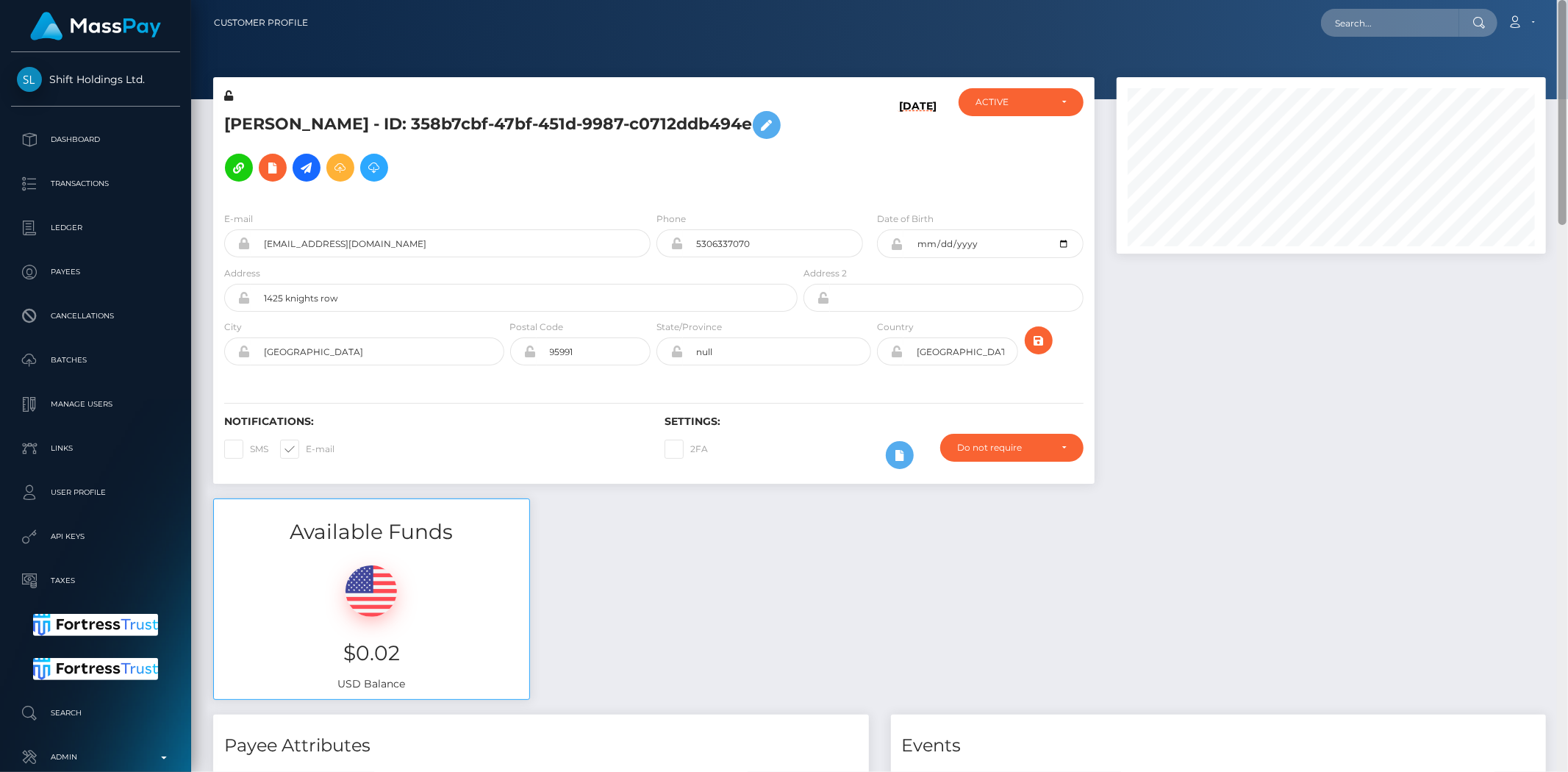
drag, startPoint x: 1561, startPoint y: 131, endPoint x: 1564, endPoint y: -71, distance: 202.0
click at [1564, 0] on html "Shift Holdings Ltd. Dashboard Transactions Ledger Payees Batches" at bounding box center [784, 386] width 1568 height 772
click at [1374, 26] on input "text" at bounding box center [1389, 22] width 138 height 28
paste input "[EMAIL_ADDRESS][DOMAIN_NAME]"
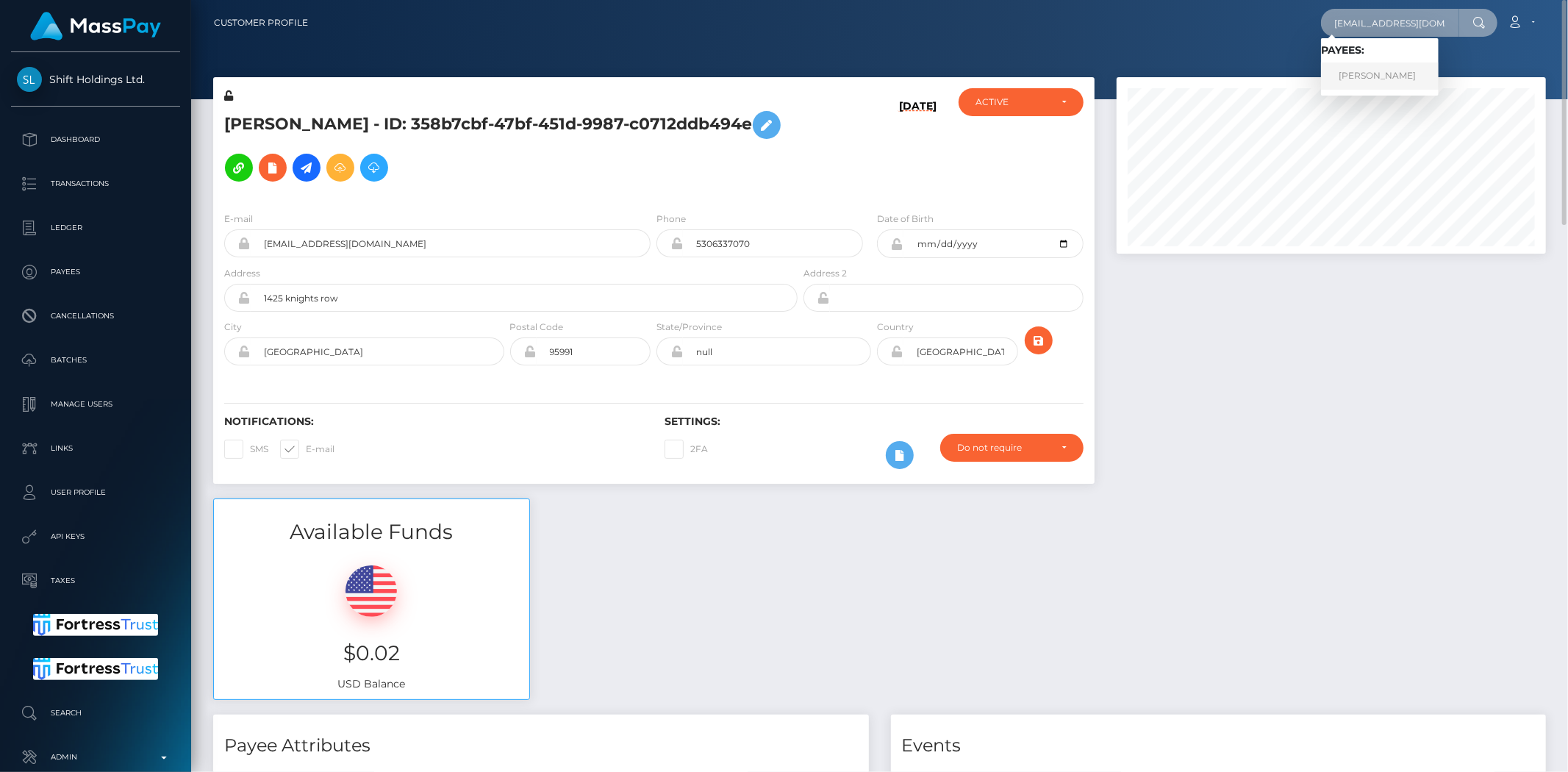
type input "[EMAIL_ADDRESS][DOMAIN_NAME]"
click at [1347, 79] on link "PIETER VAN ZYL PIENAAR" at bounding box center [1379, 76] width 117 height 28
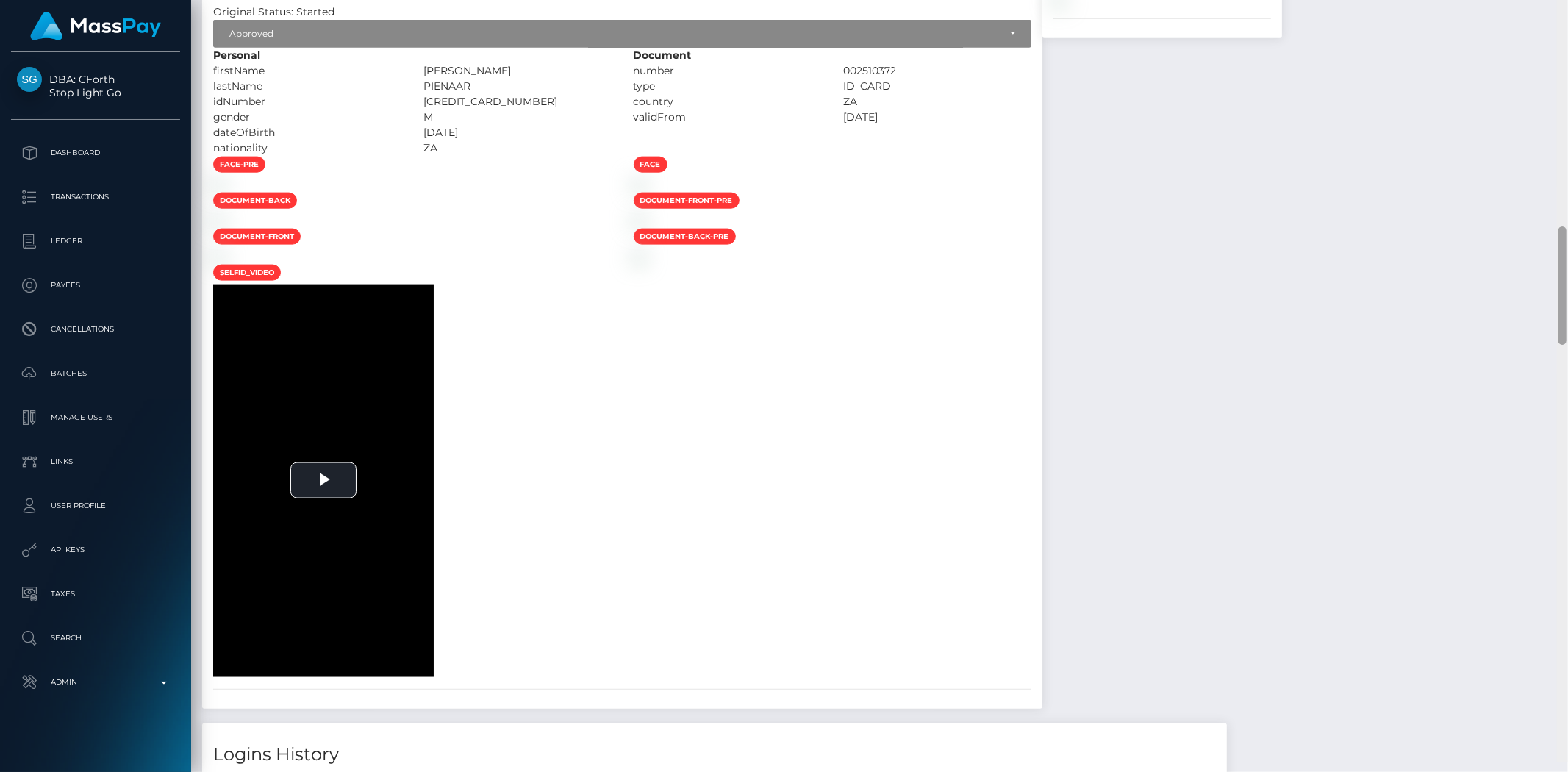
scroll to position [1540, 0]
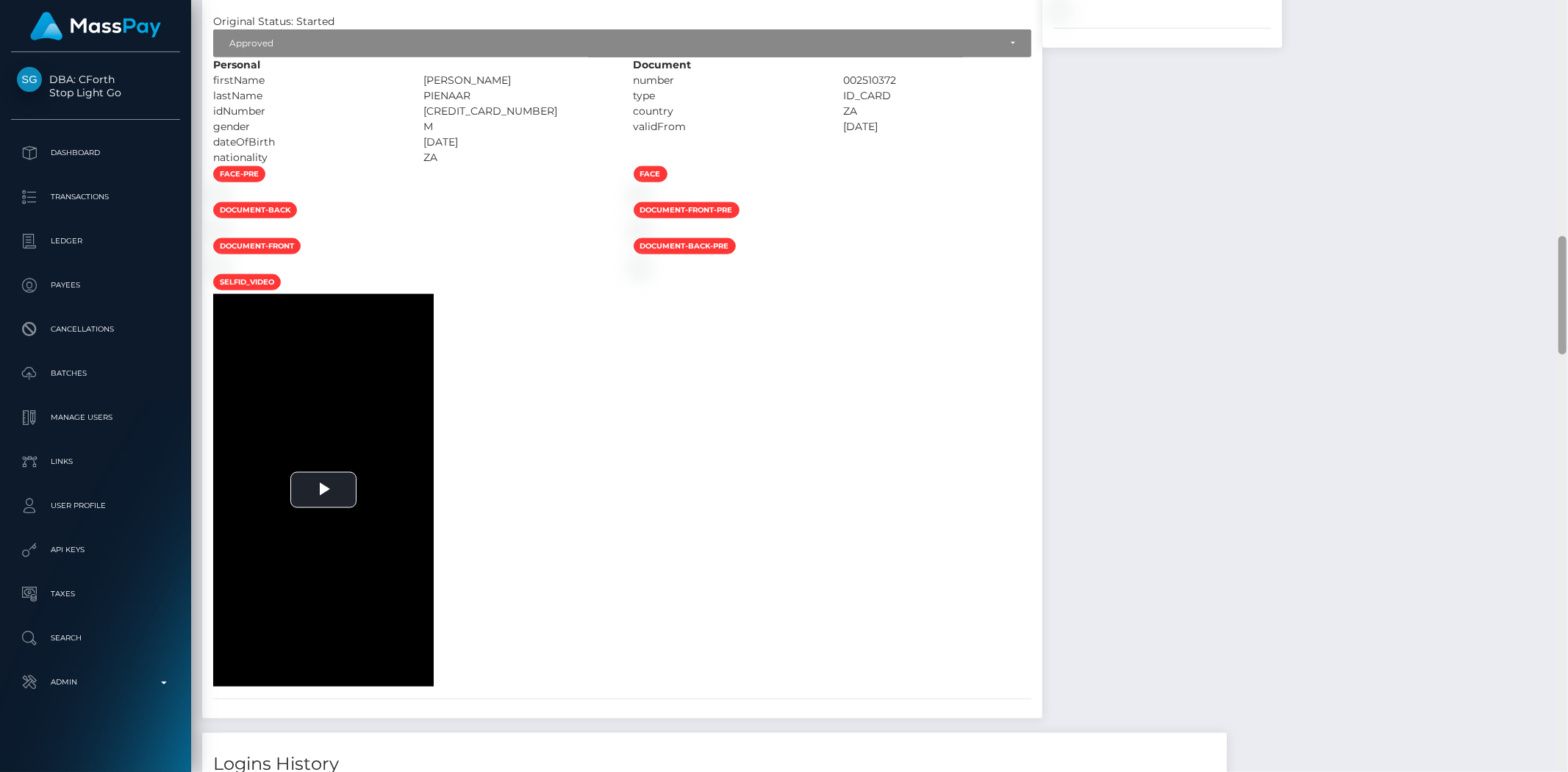
drag, startPoint x: 1561, startPoint y: 113, endPoint x: 1176, endPoint y: 335, distance: 444.4
click at [1555, 286] on div "Customer Profile Loading... Loading..." at bounding box center [880, 386] width 1377 height 772
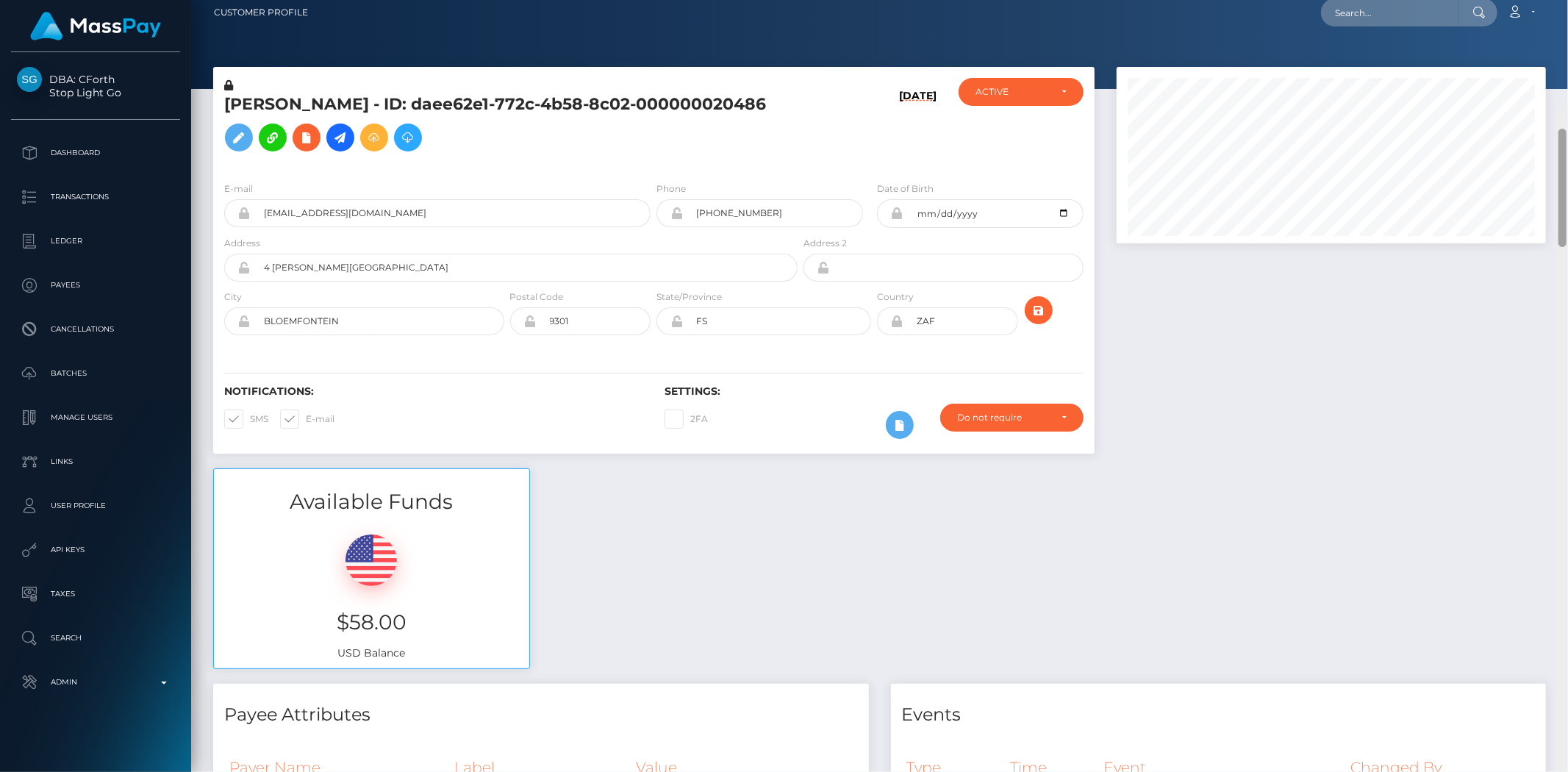
scroll to position [0, 0]
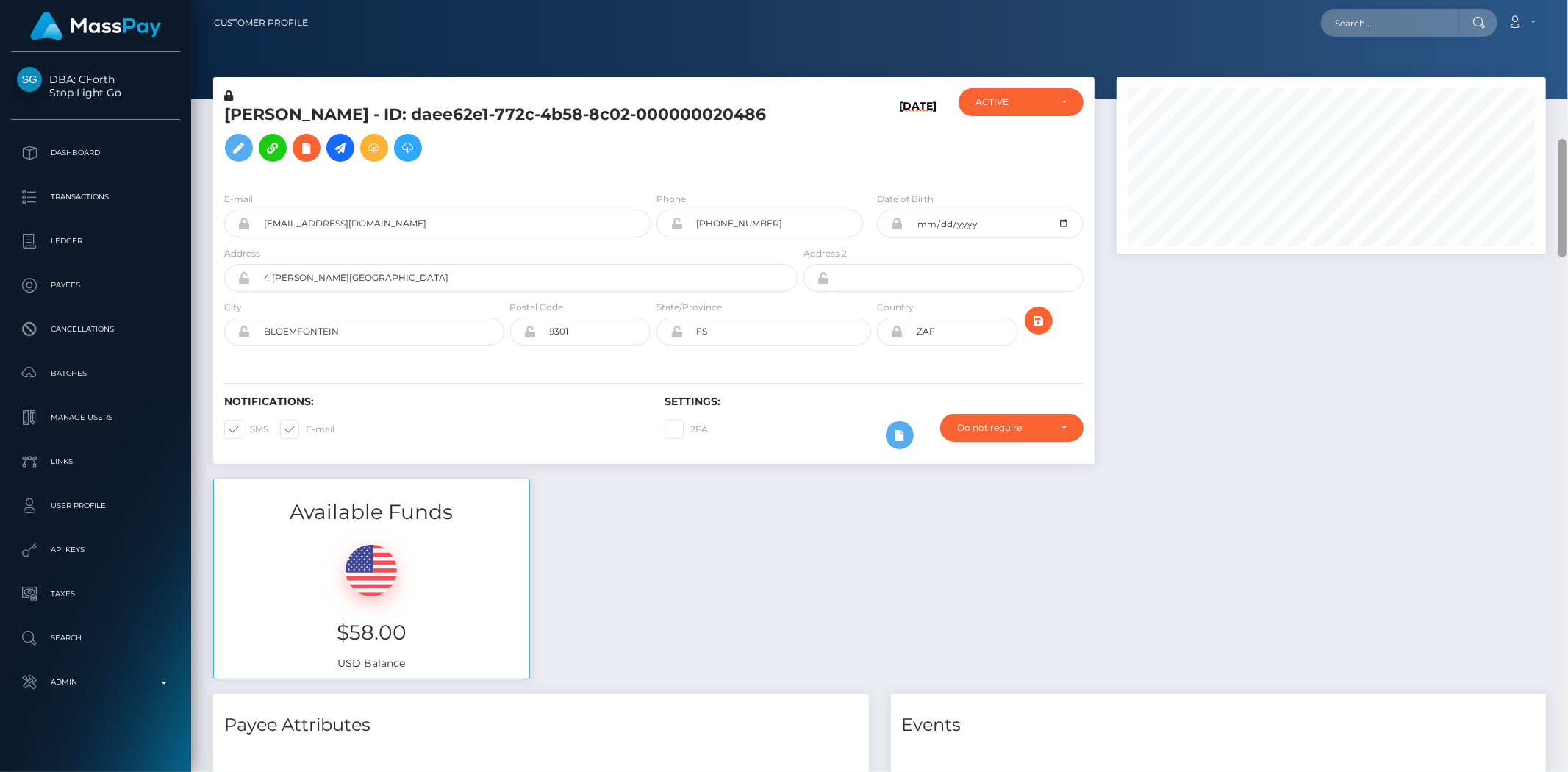
drag, startPoint x: 1561, startPoint y: 268, endPoint x: 1428, endPoint y: 9, distance: 291.2
click at [1566, 18] on div "Customer Profile Loading... Loading..." at bounding box center [880, 386] width 1377 height 772
